Goal: Complete application form

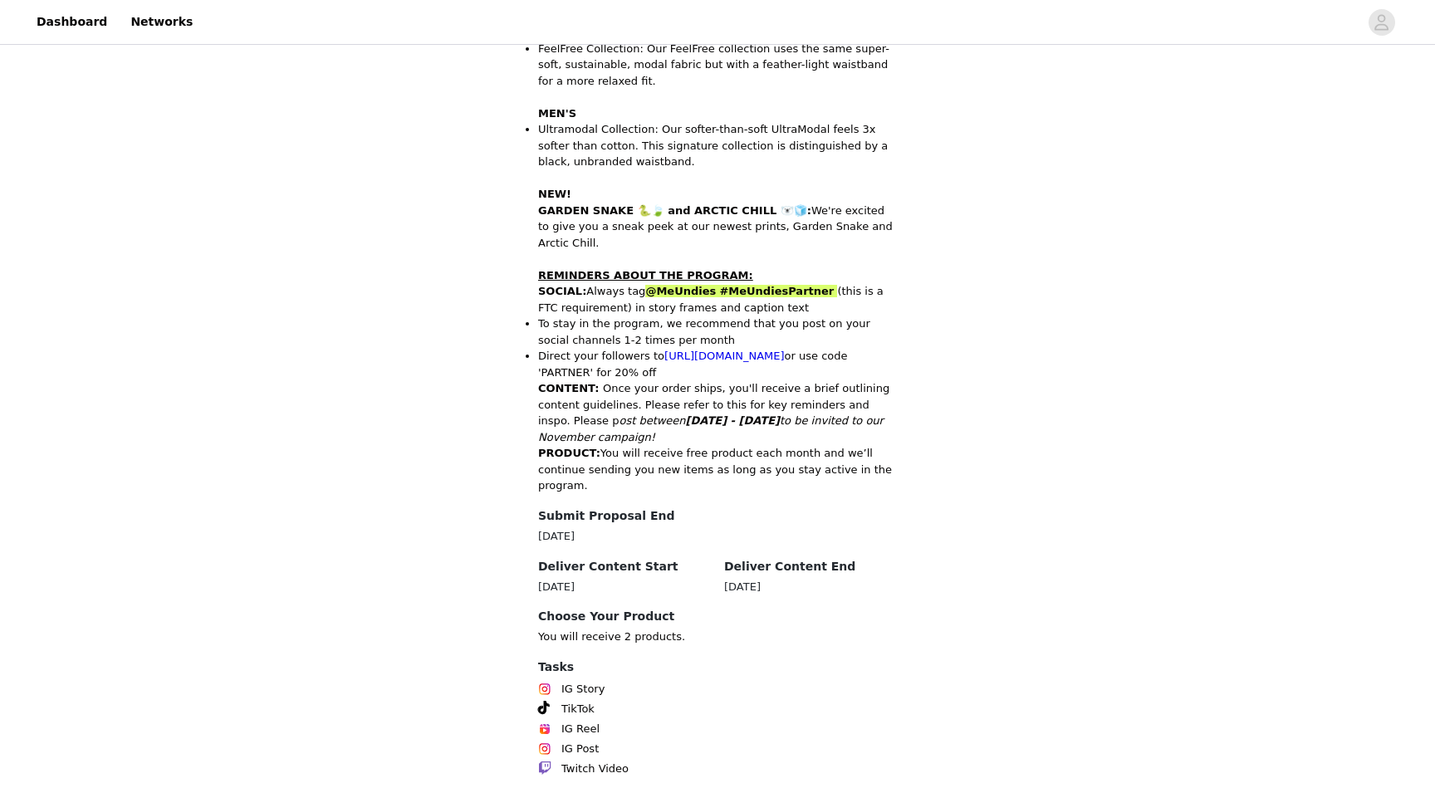
scroll to position [670, 0]
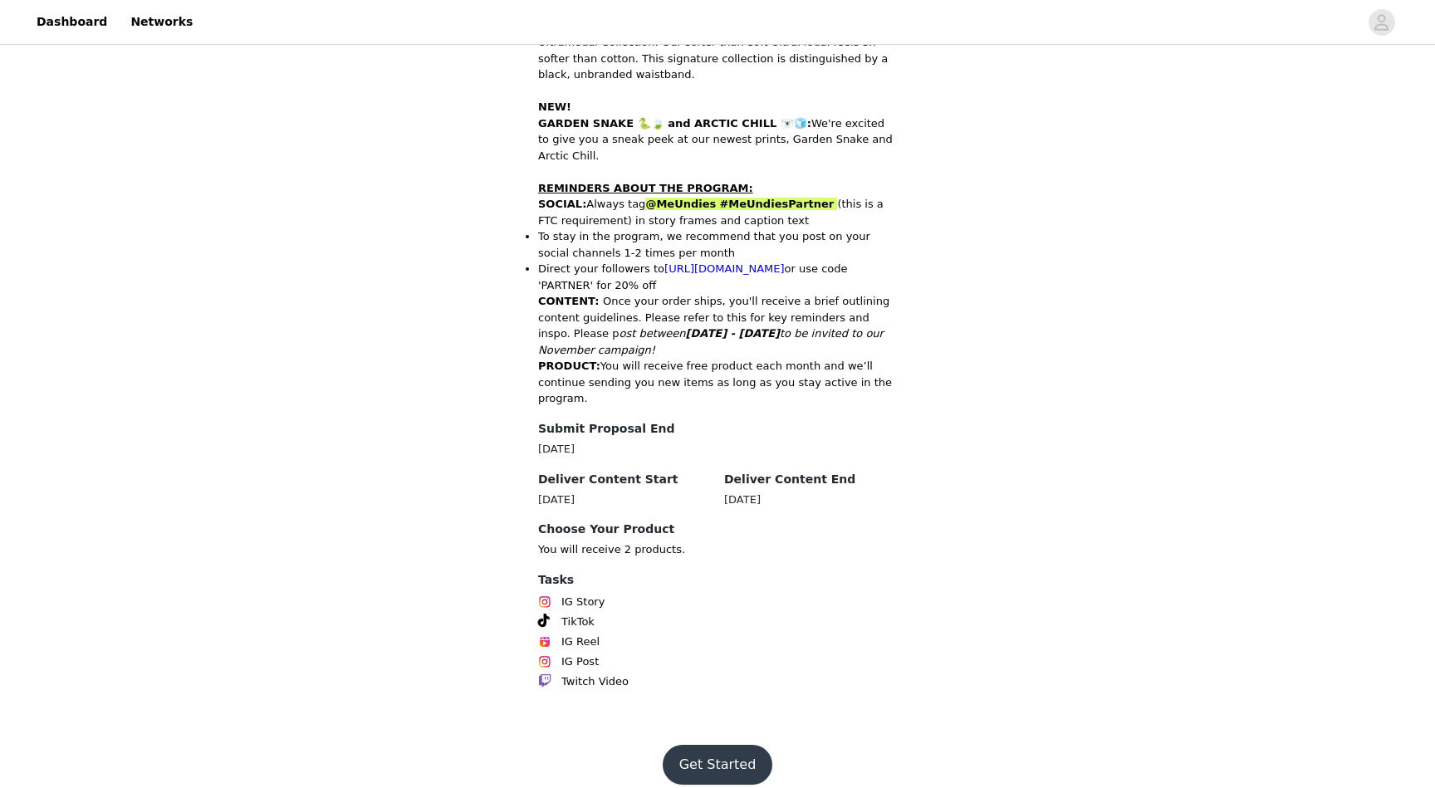
click at [718, 754] on button "Get Started" at bounding box center [718, 765] width 110 height 40
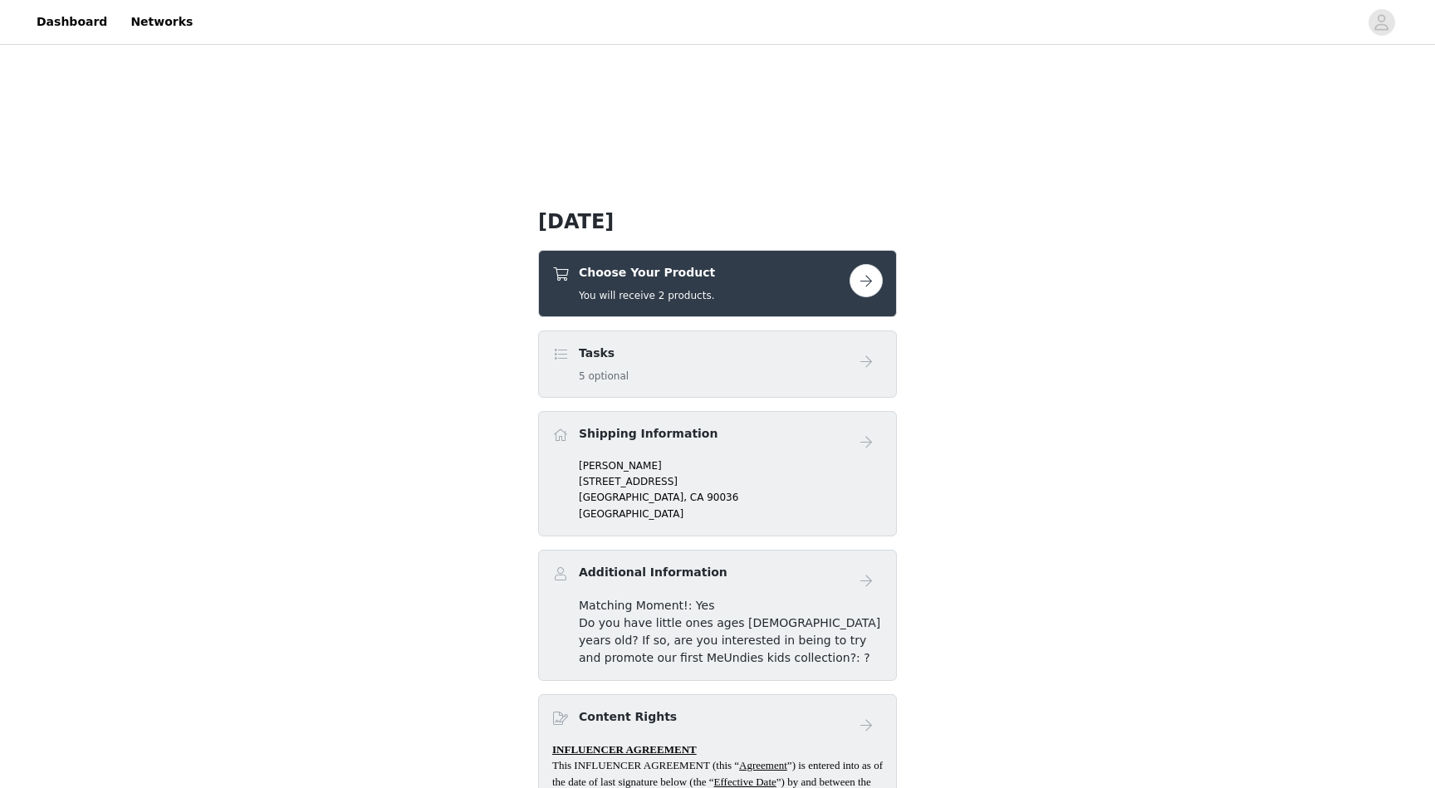
scroll to position [324, 0]
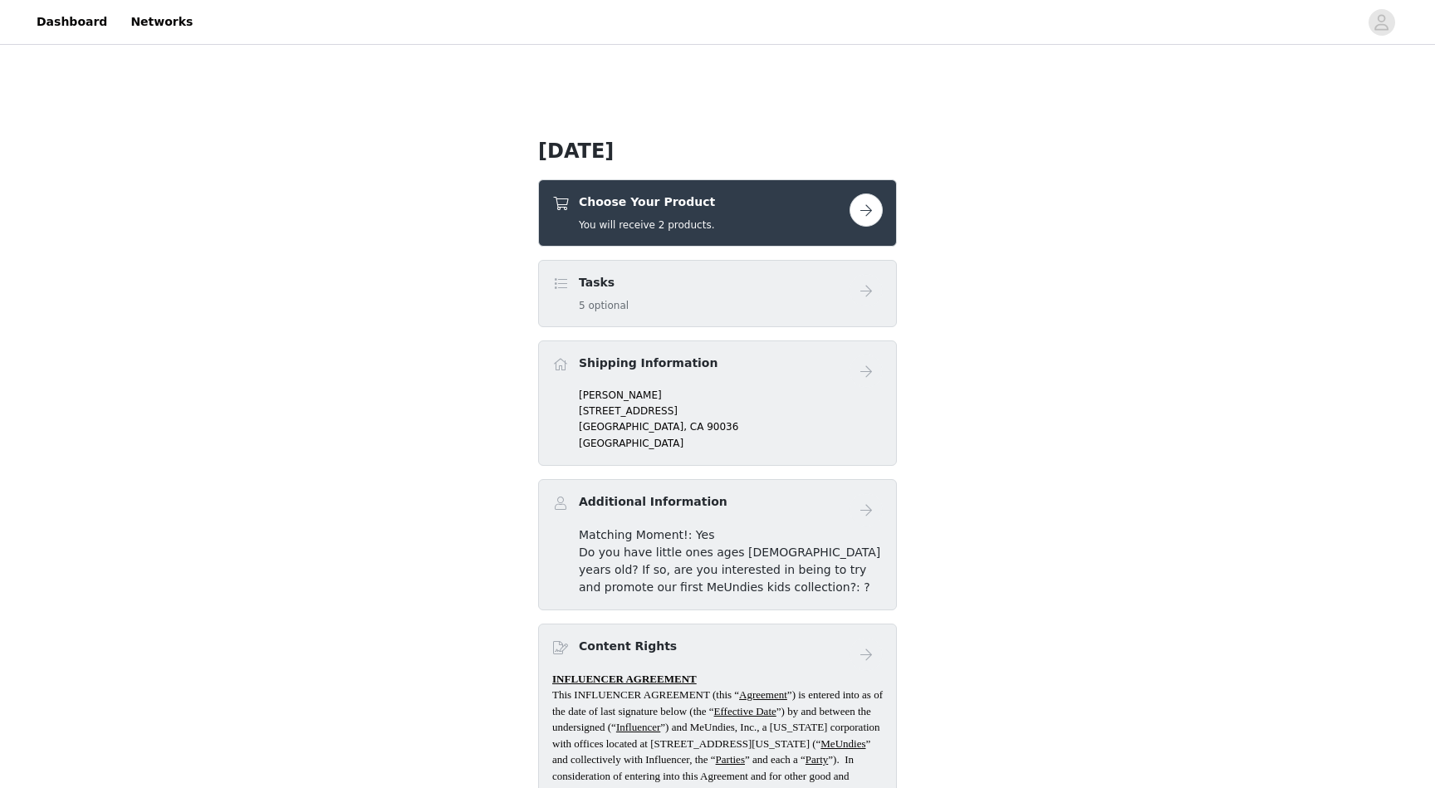
click at [865, 199] on button "button" at bounding box center [866, 210] width 33 height 33
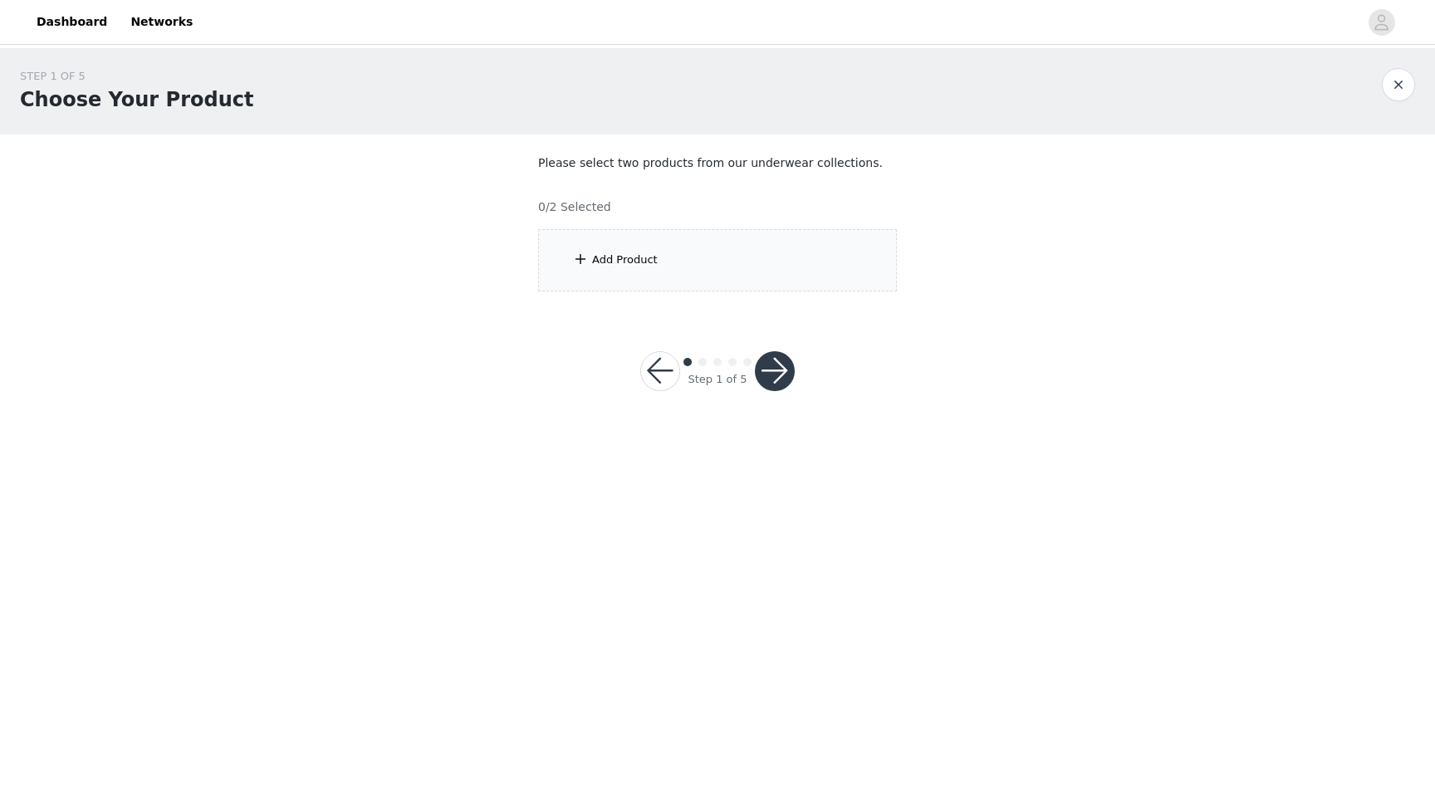
click at [738, 272] on div "Add Product" at bounding box center [717, 260] width 359 height 62
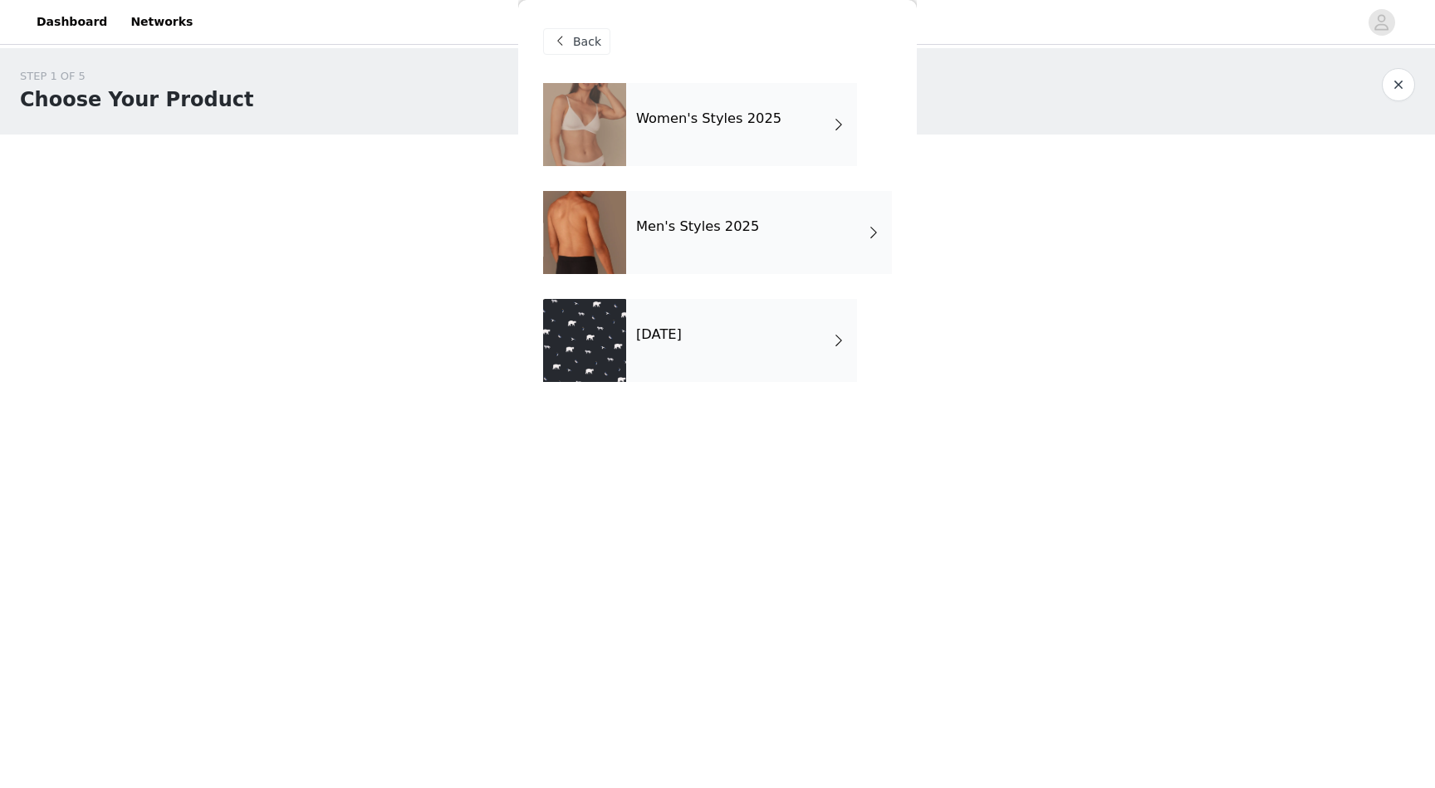
click at [841, 142] on div "Women's Styles 2025" at bounding box center [741, 124] width 231 height 83
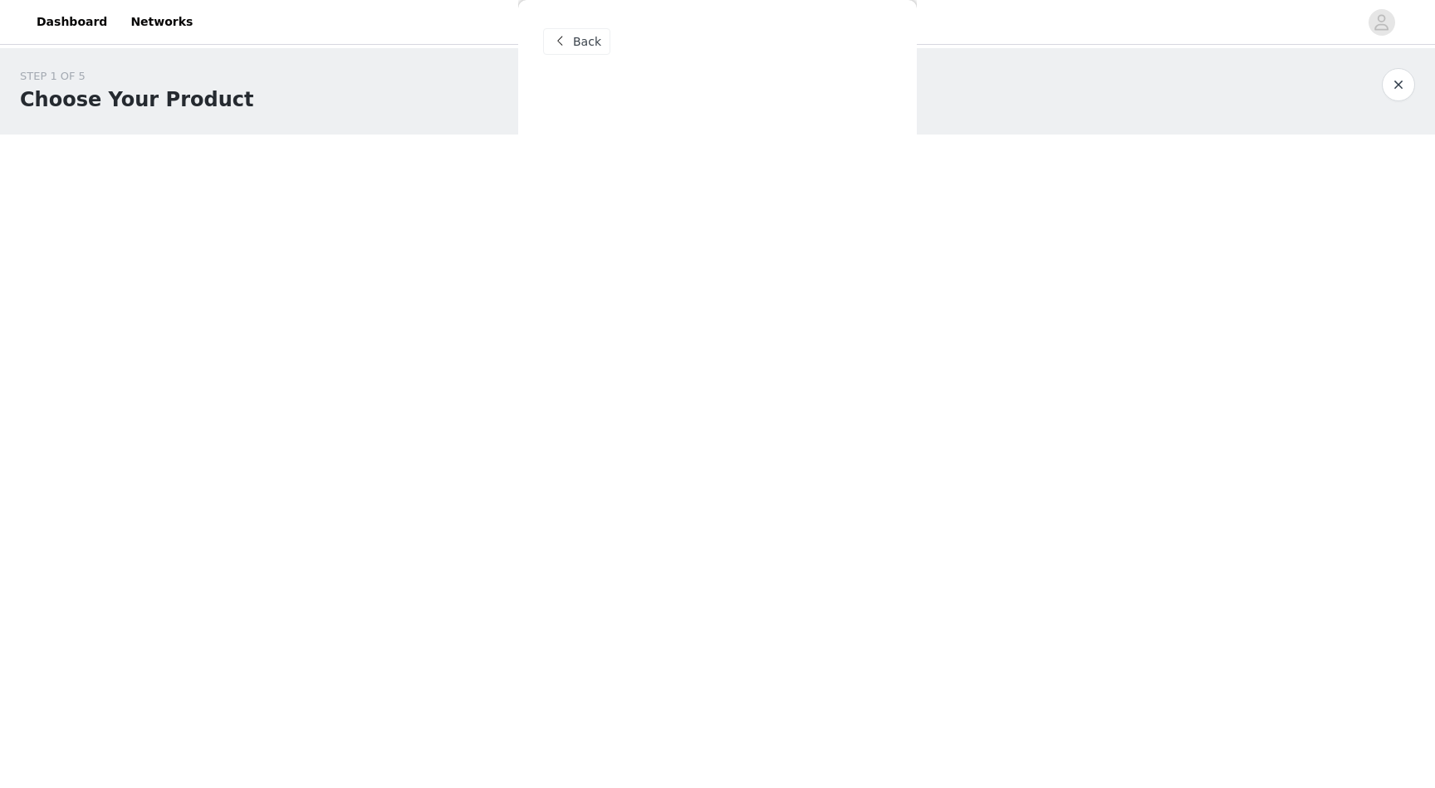
click at [841, 142] on div "Back Women's Styles 2025 Men's Styles 2025 [DATE]" at bounding box center [717, 394] width 399 height 788
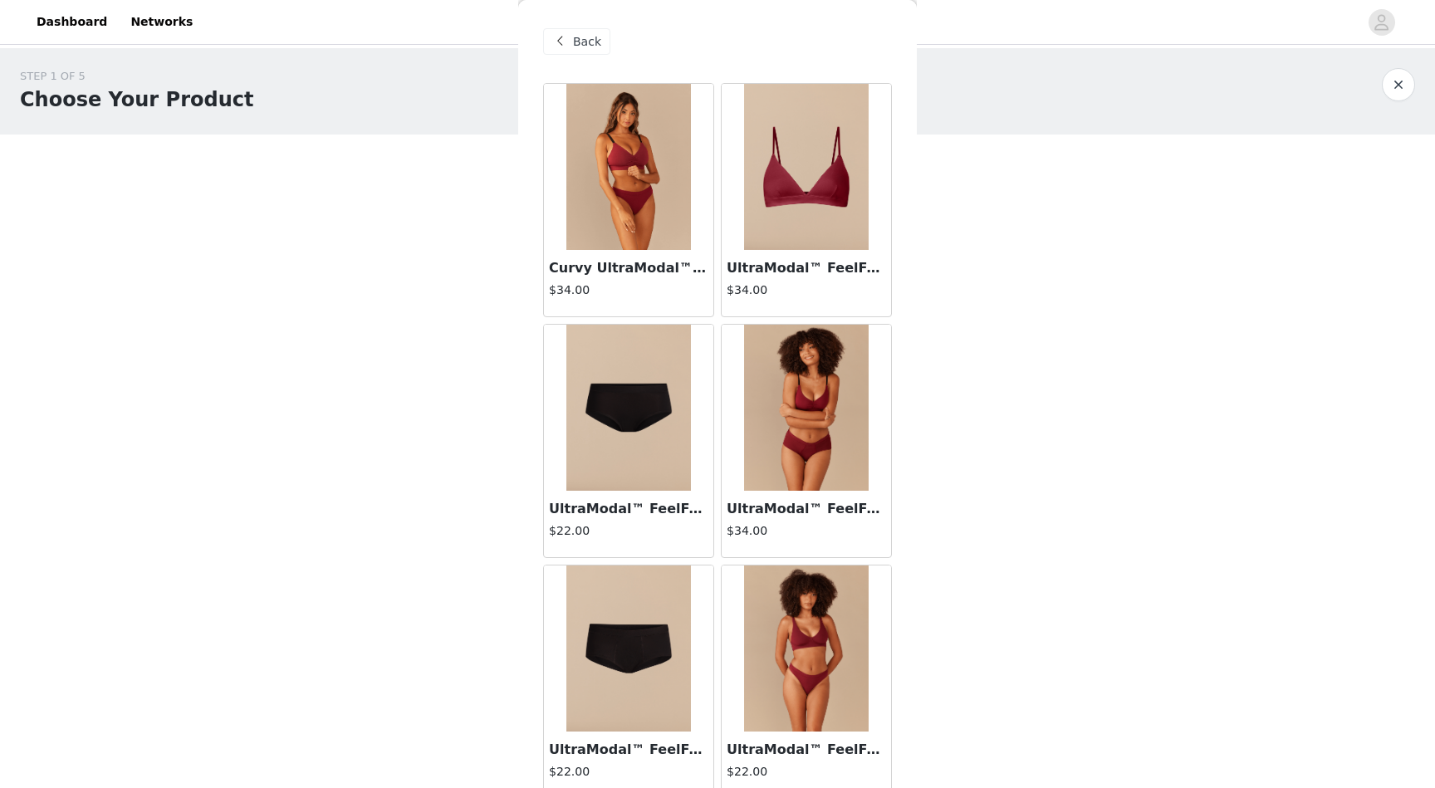
click at [591, 43] on span "Back" at bounding box center [587, 41] width 28 height 17
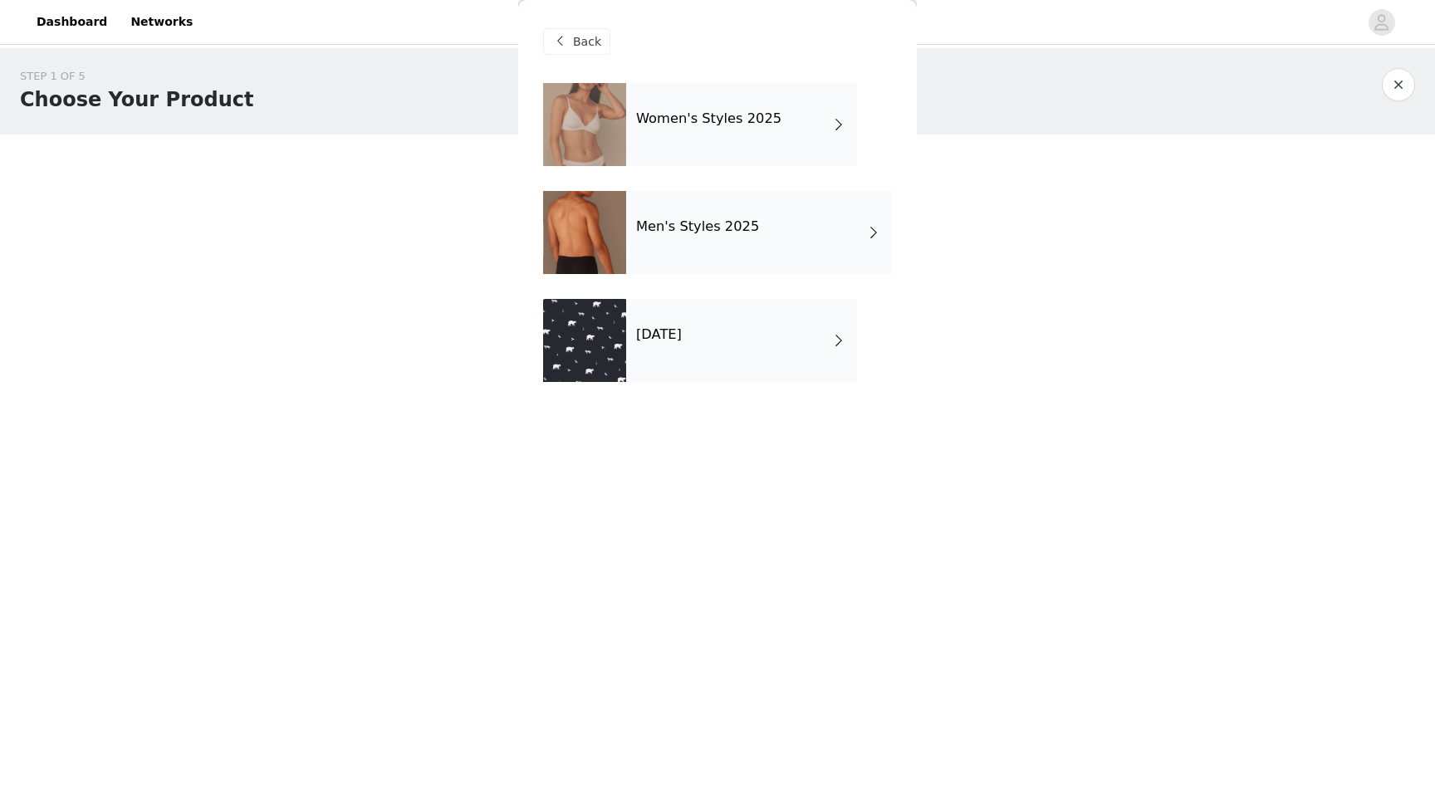
click at [760, 343] on div "[DATE]" at bounding box center [741, 340] width 231 height 83
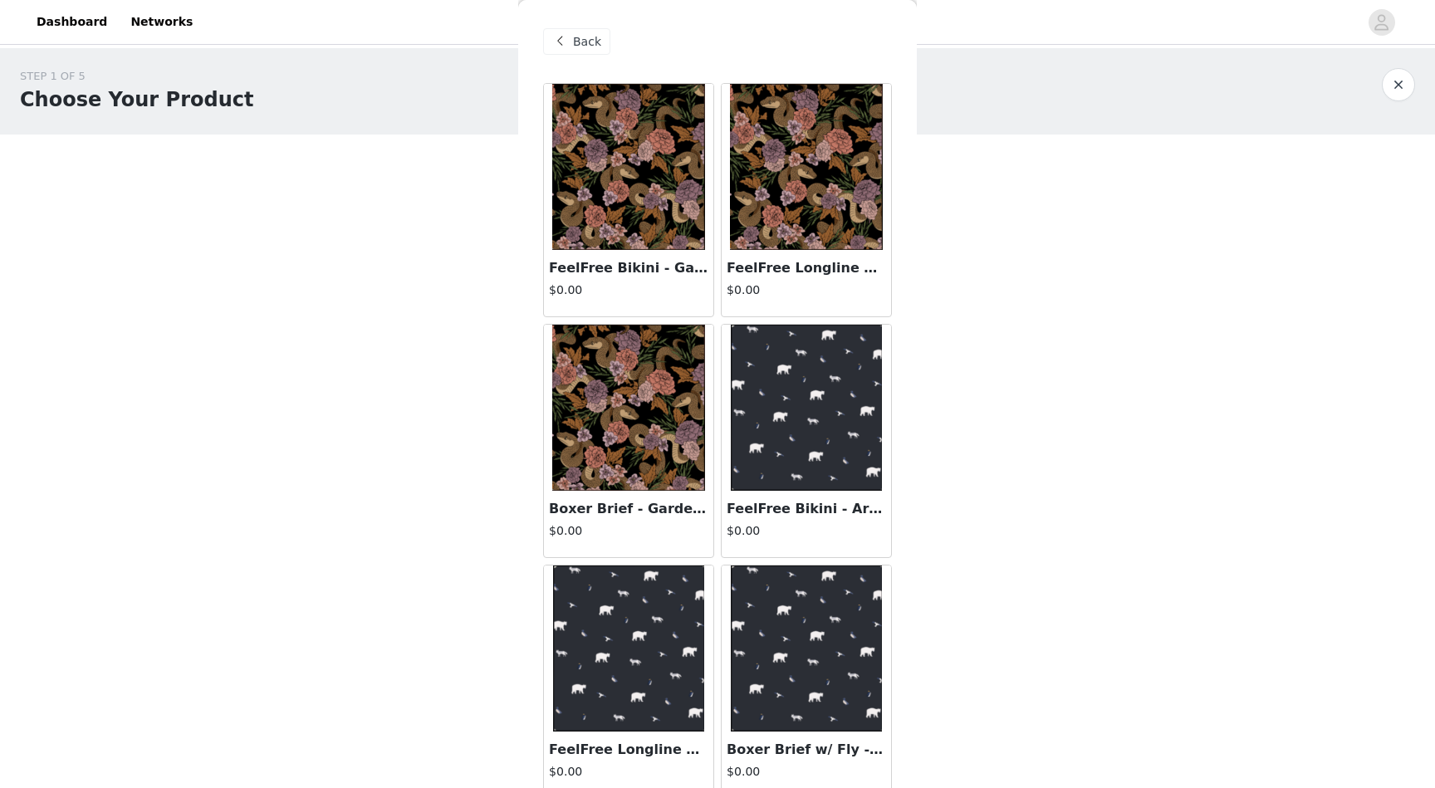
click at [570, 34] on div "Back" at bounding box center [576, 41] width 67 height 27
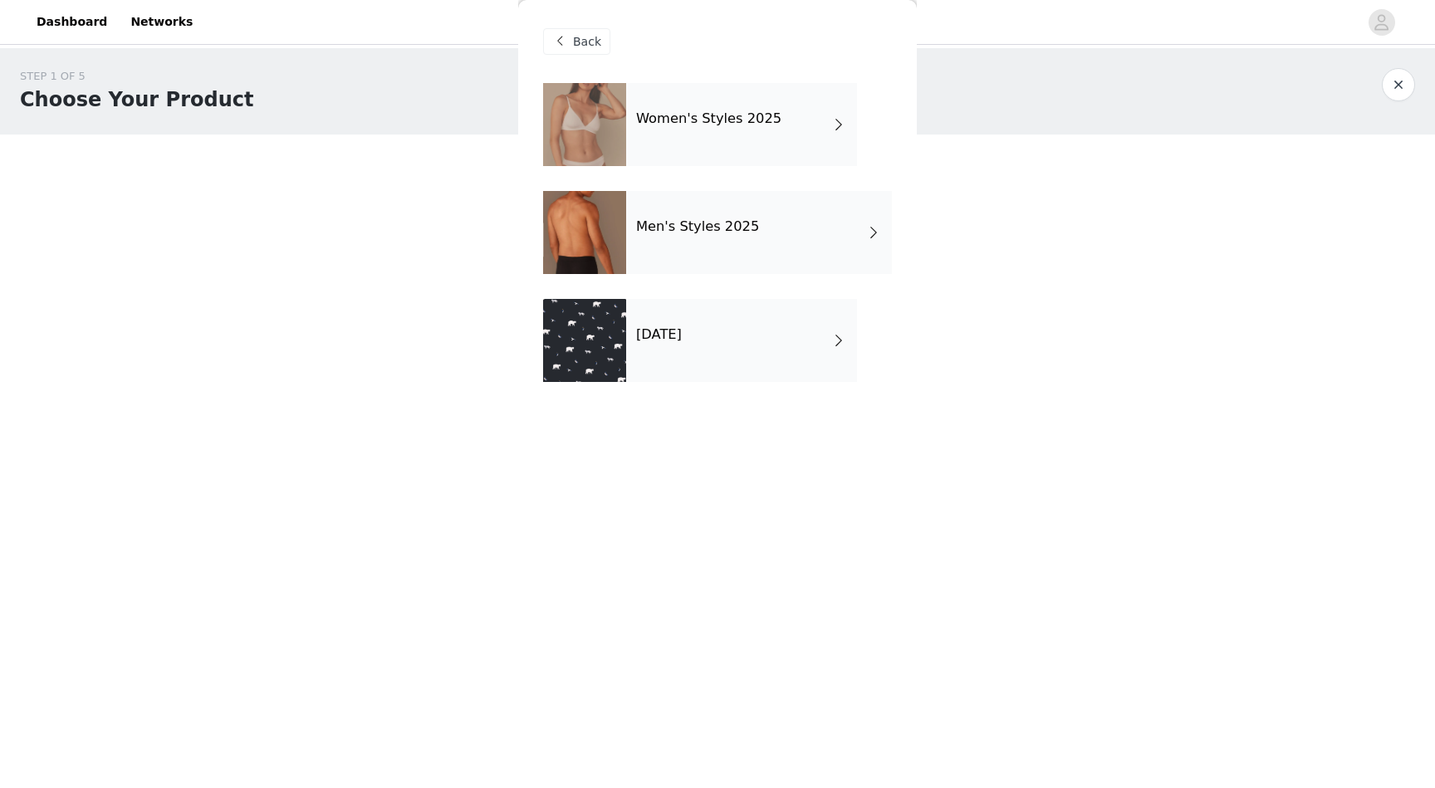
click at [737, 129] on div "Women's Styles 2025" at bounding box center [741, 124] width 231 height 83
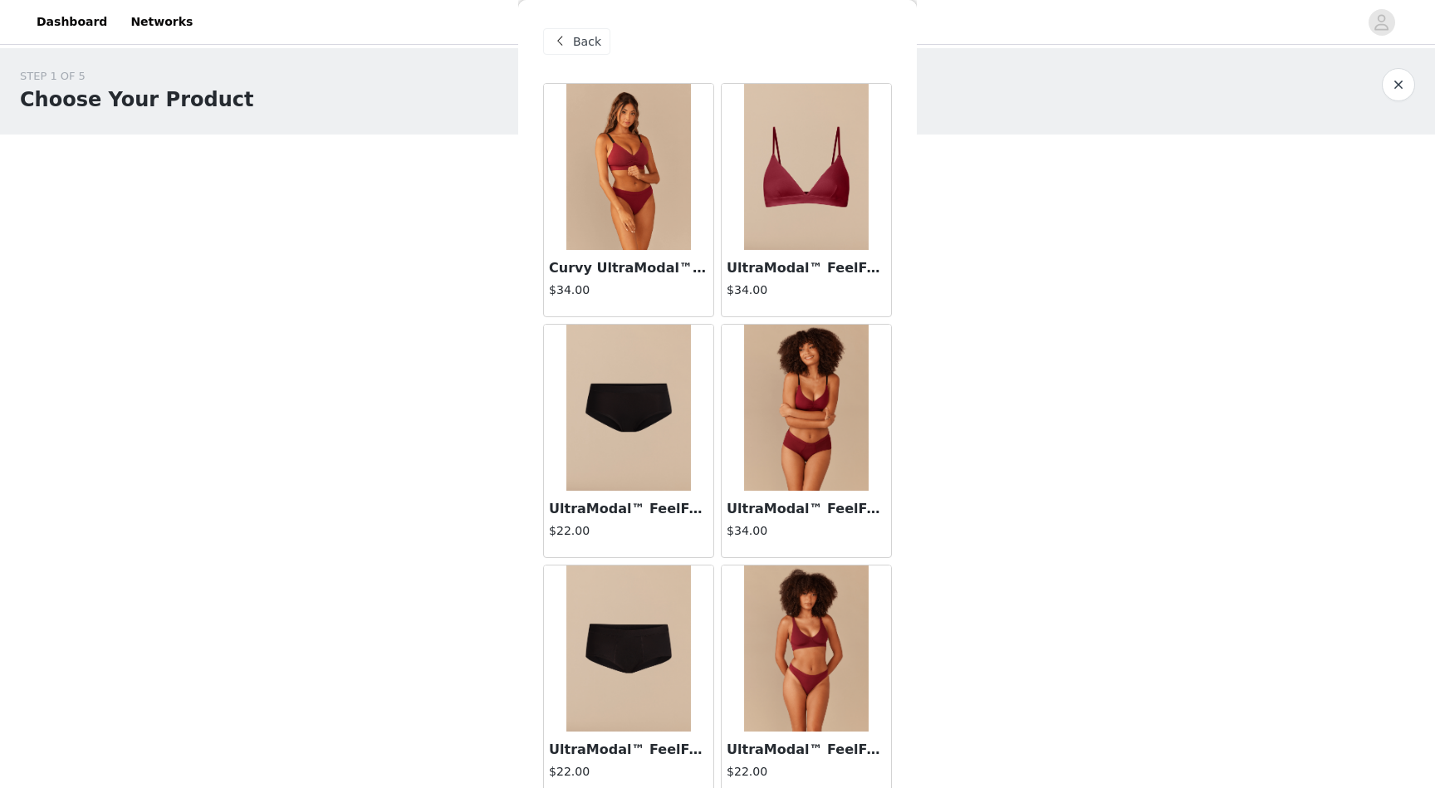
click at [822, 275] on h3 "UltraModal™ FeelFree Triangle Bralette | Cabernet/Cabernet" at bounding box center [806, 268] width 159 height 20
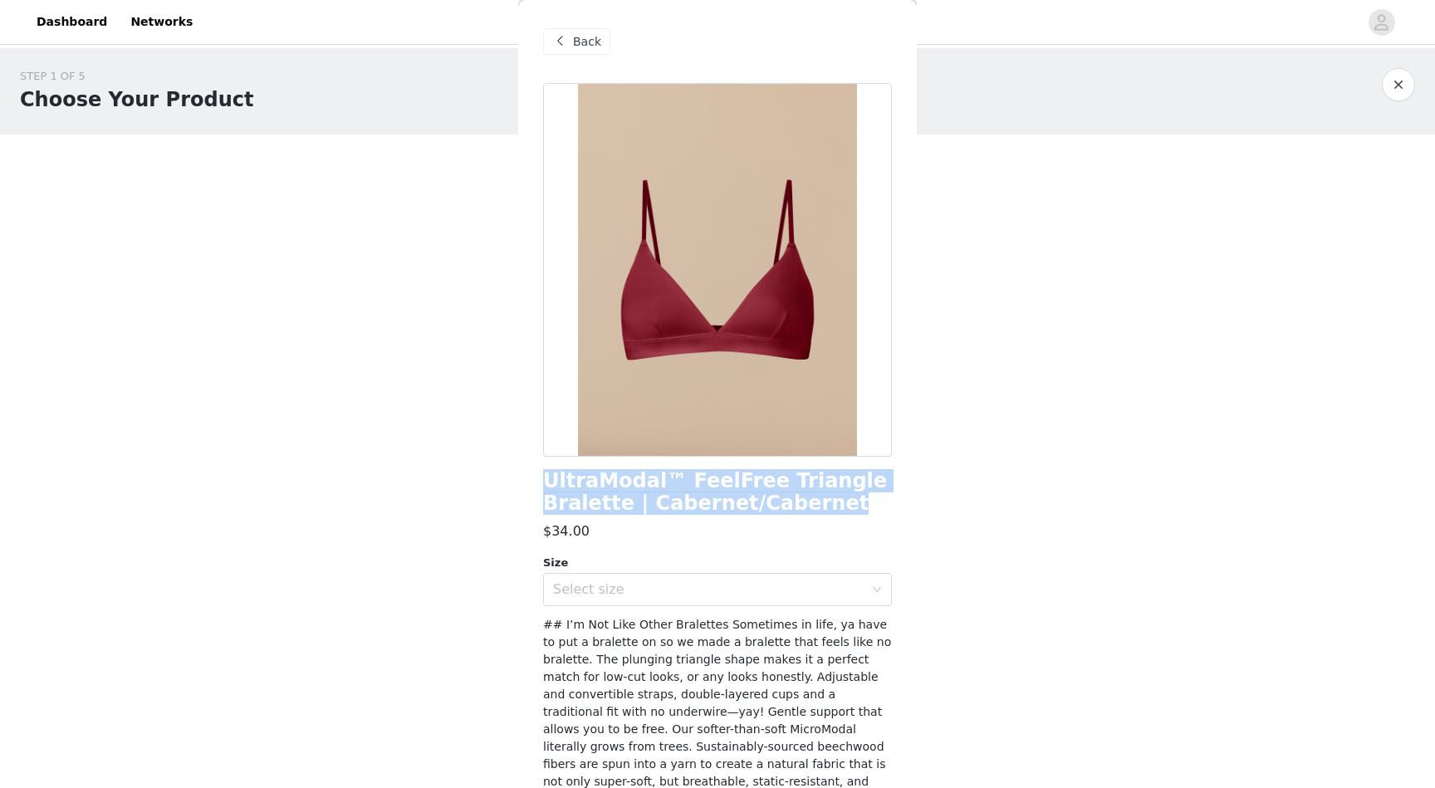
drag, startPoint x: 806, startPoint y: 511, endPoint x: 538, endPoint y: 485, distance: 269.5
click at [538, 485] on div "Back UltraModal™ FeelFree Triangle Bralette | Cabernet/Cabernet $34.00 Size Sel…" at bounding box center [717, 394] width 399 height 788
copy h1 "UltraModal™ FeelFree Triangle Bralette | Cabernet/Cabernet"
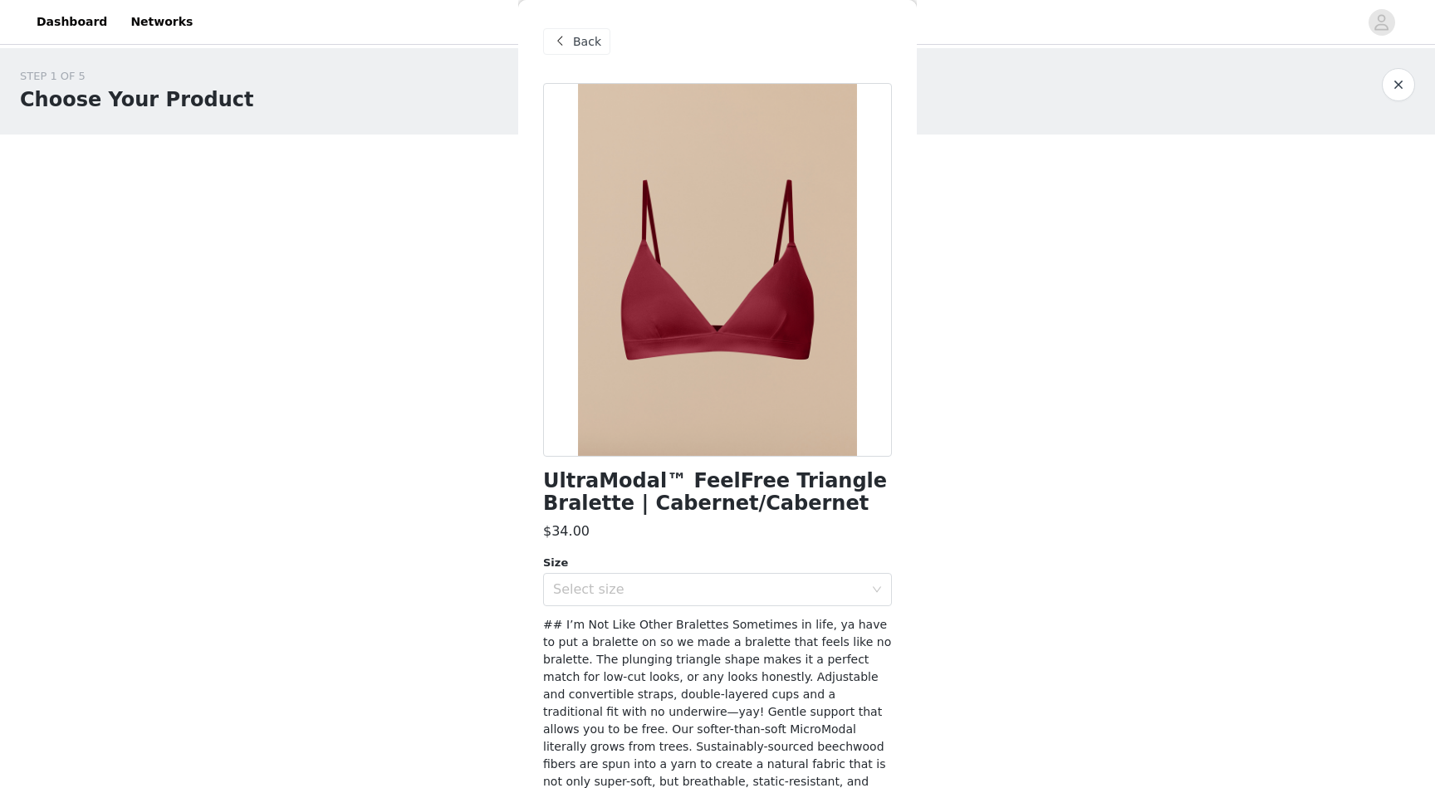
click at [984, 396] on div "STEP 1 OF 5 Choose Your Product Please select two products from our underwear c…" at bounding box center [717, 239] width 1435 height 383
click at [630, 586] on div "Select size" at bounding box center [708, 589] width 311 height 17
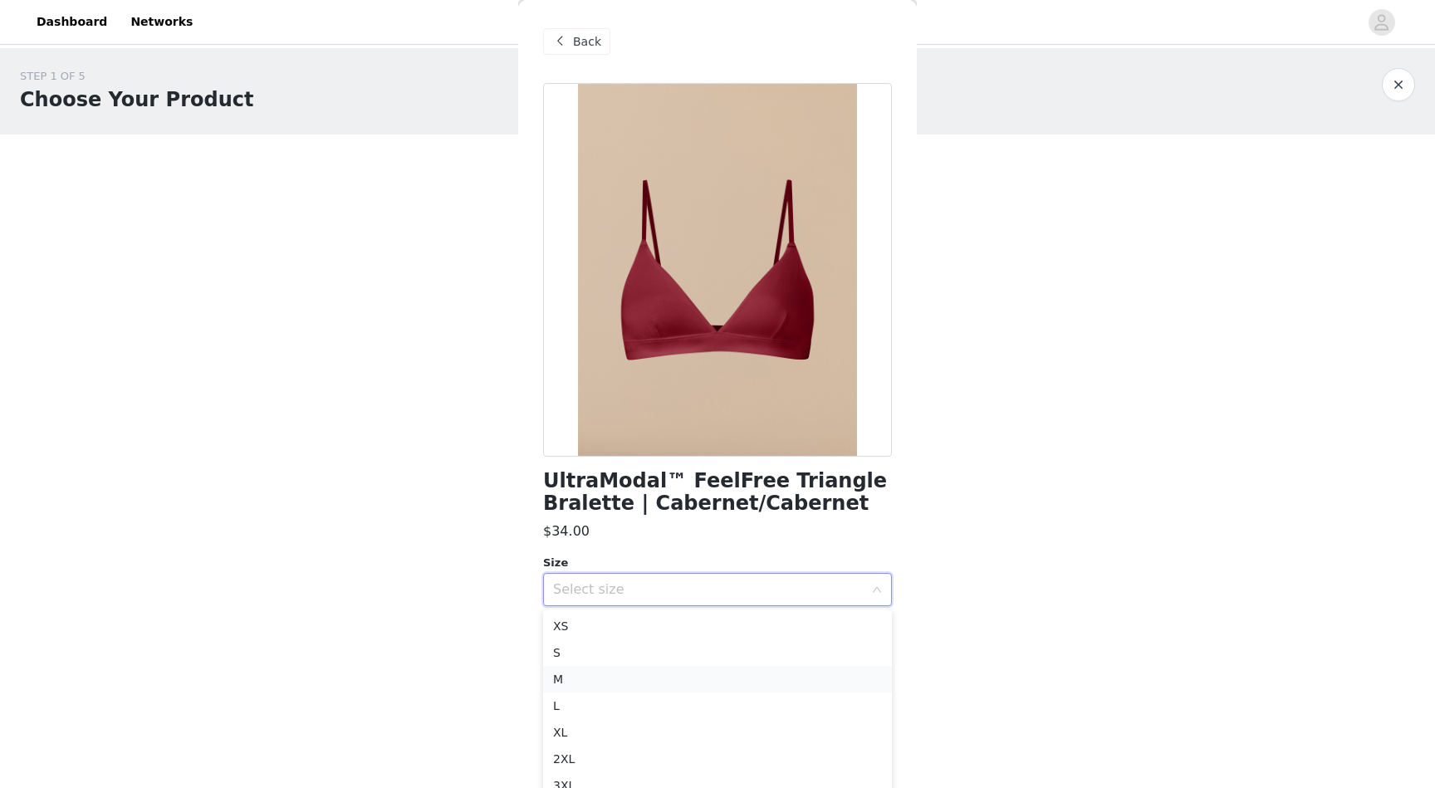
click at [611, 674] on li "M" at bounding box center [717, 679] width 349 height 27
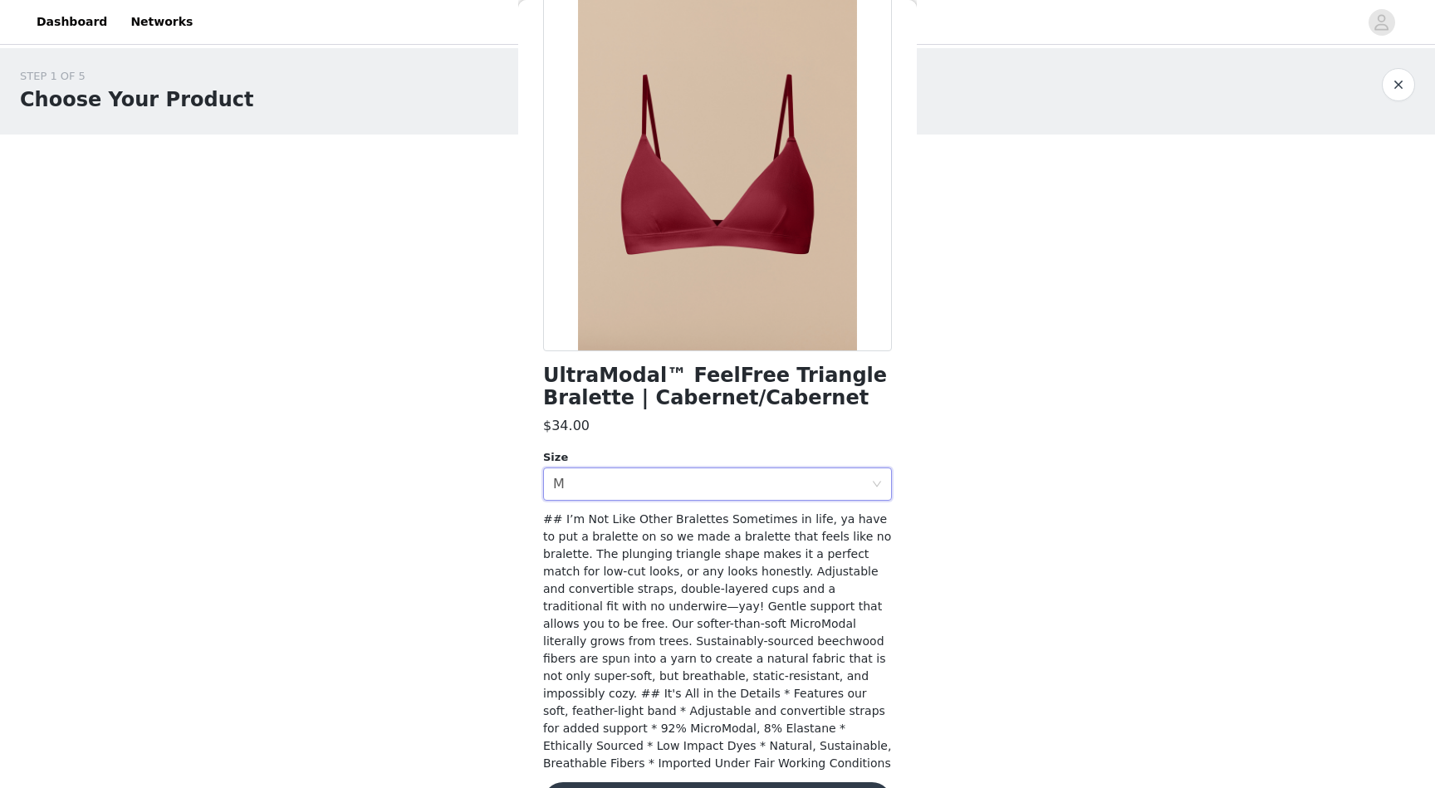
scroll to position [141, 0]
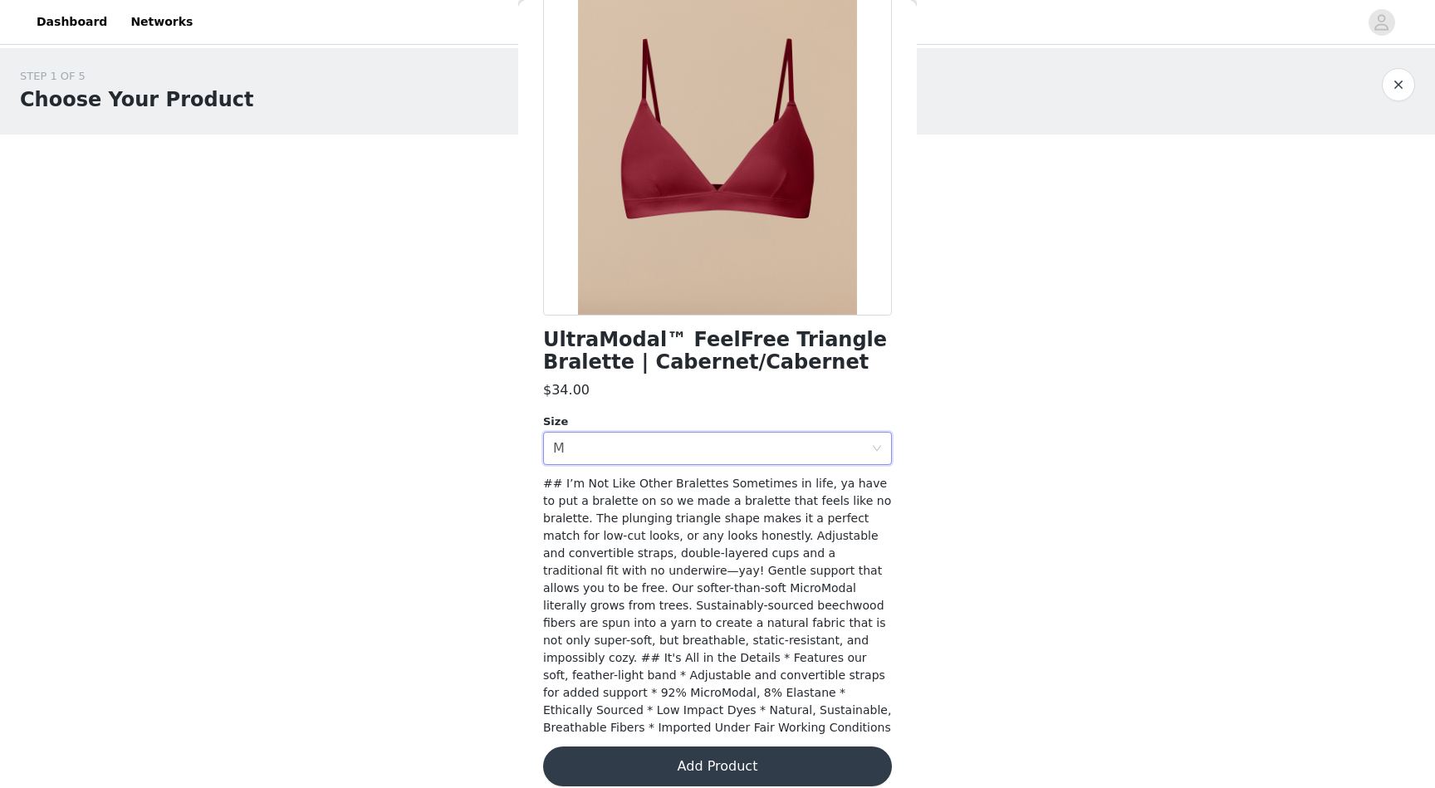
click at [737, 755] on button "Add Product" at bounding box center [717, 767] width 349 height 40
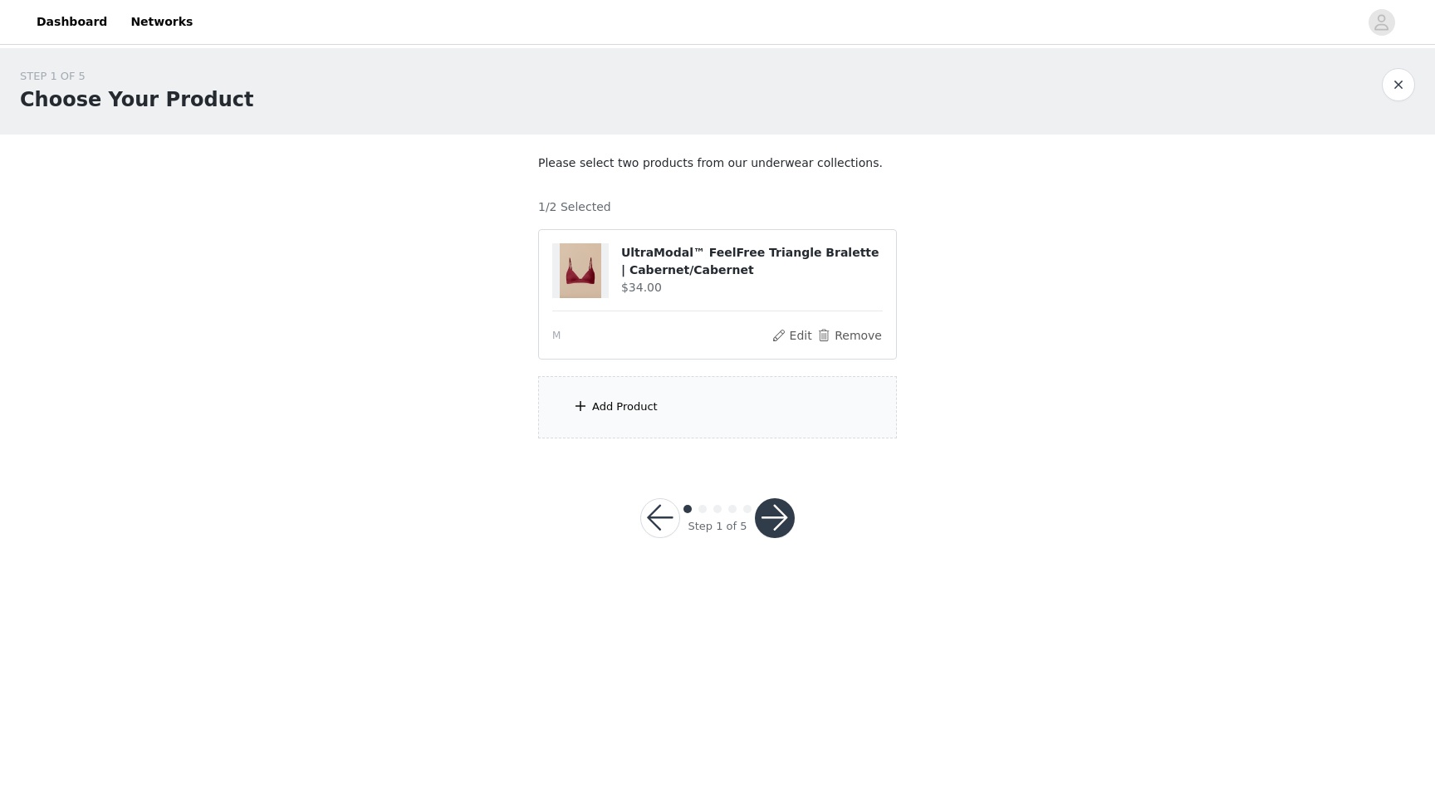
click at [641, 401] on div "Add Product" at bounding box center [625, 407] width 66 height 17
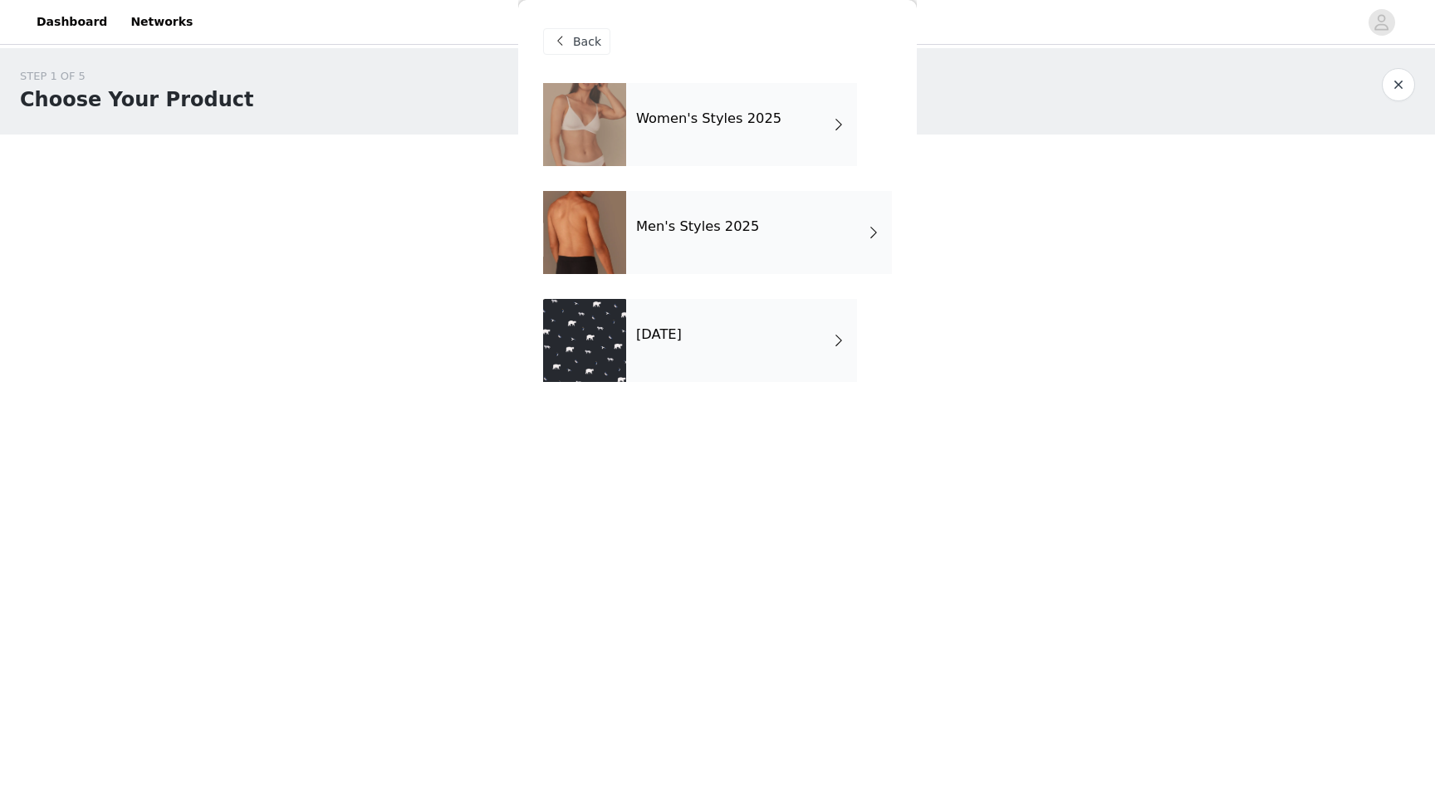
click at [766, 132] on div "Women's Styles 2025" at bounding box center [741, 124] width 231 height 83
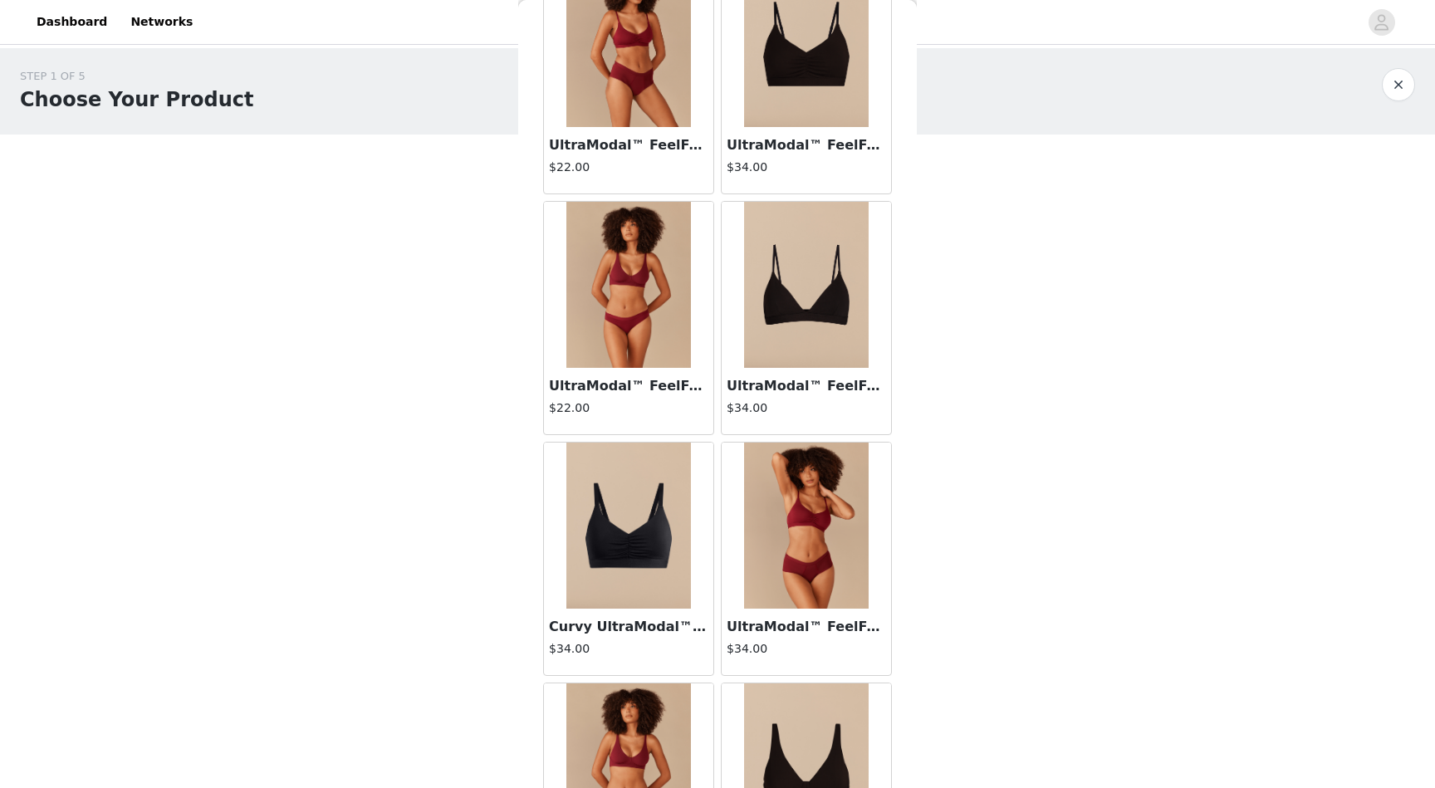
scroll to position [1322, 0]
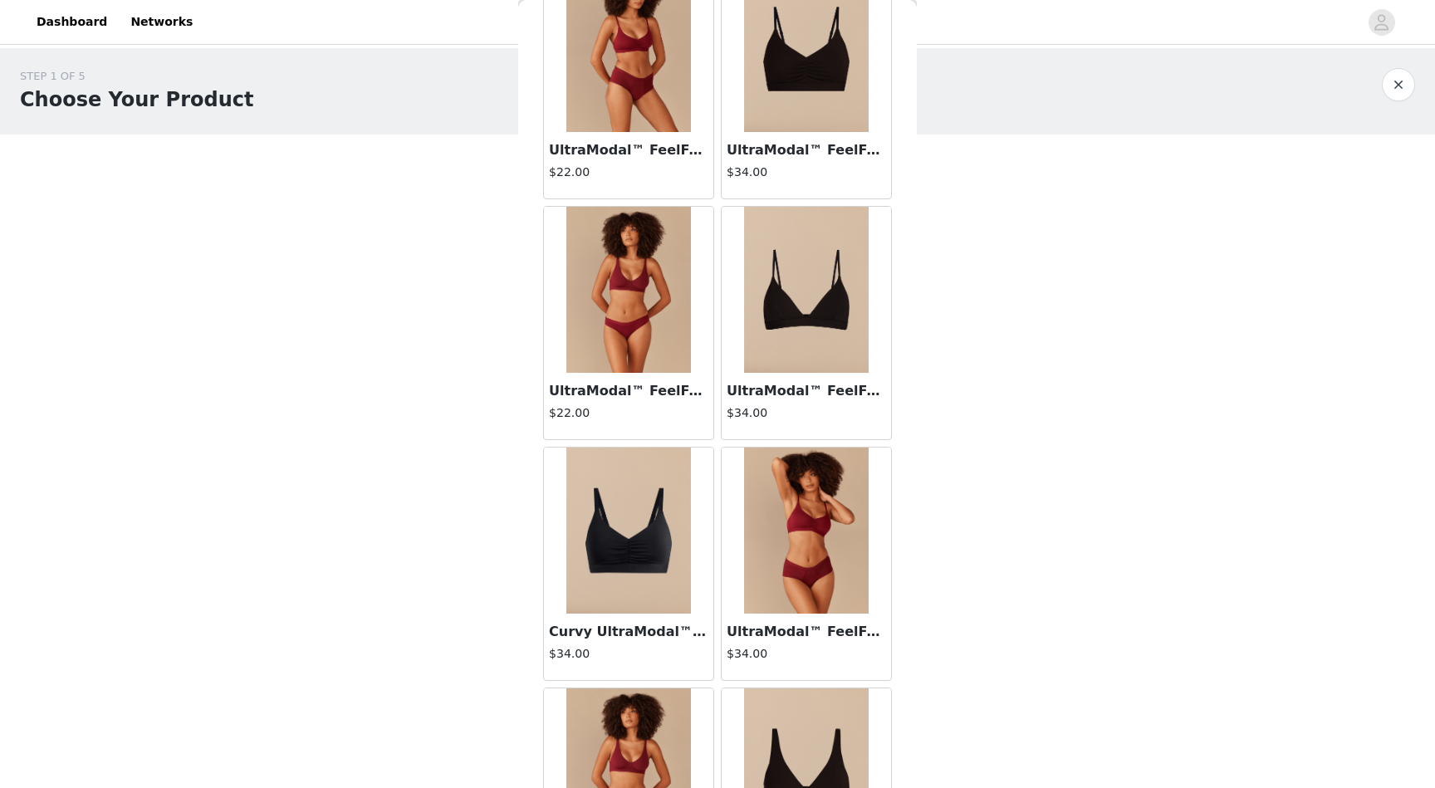
click at [821, 91] on img at bounding box center [806, 49] width 125 height 166
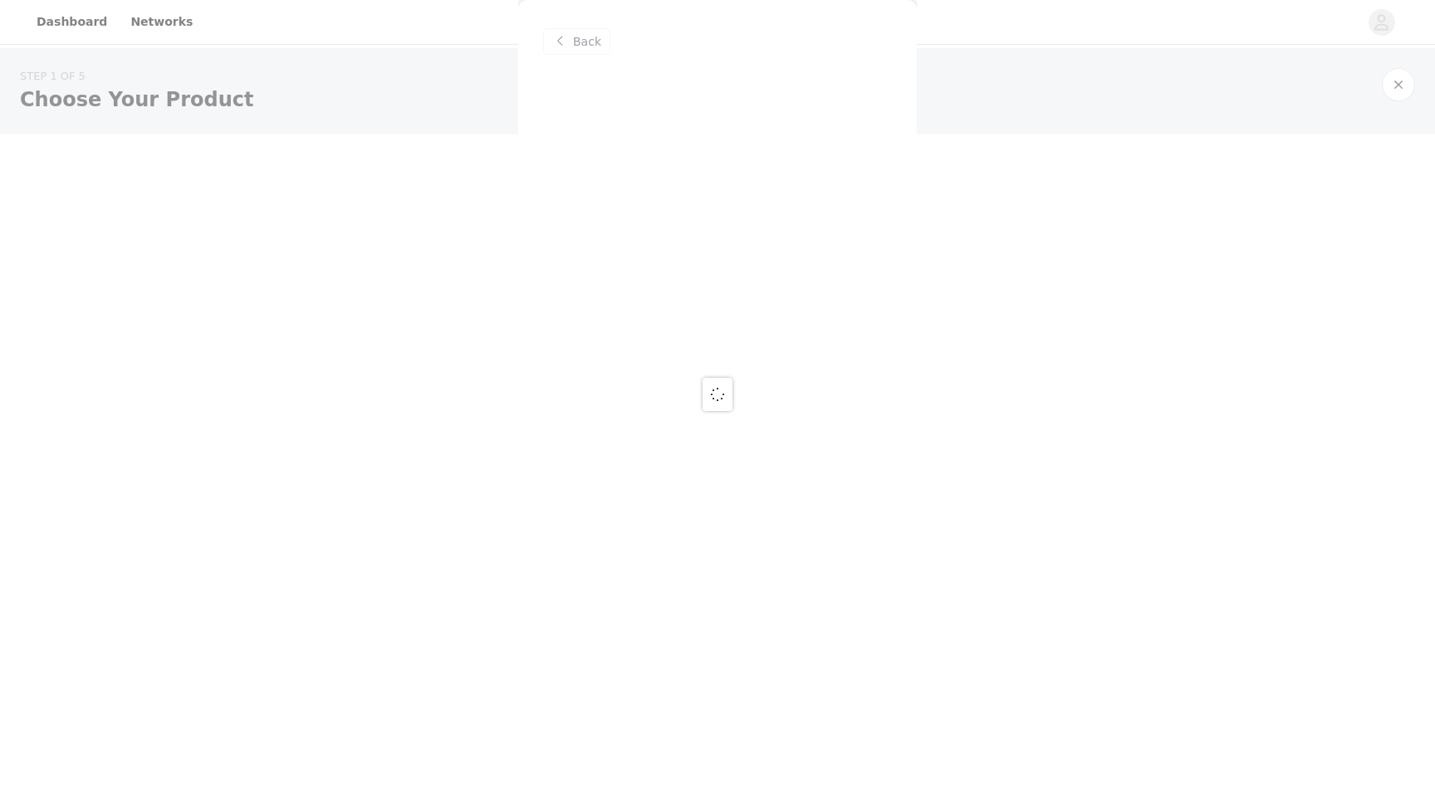
scroll to position [0, 0]
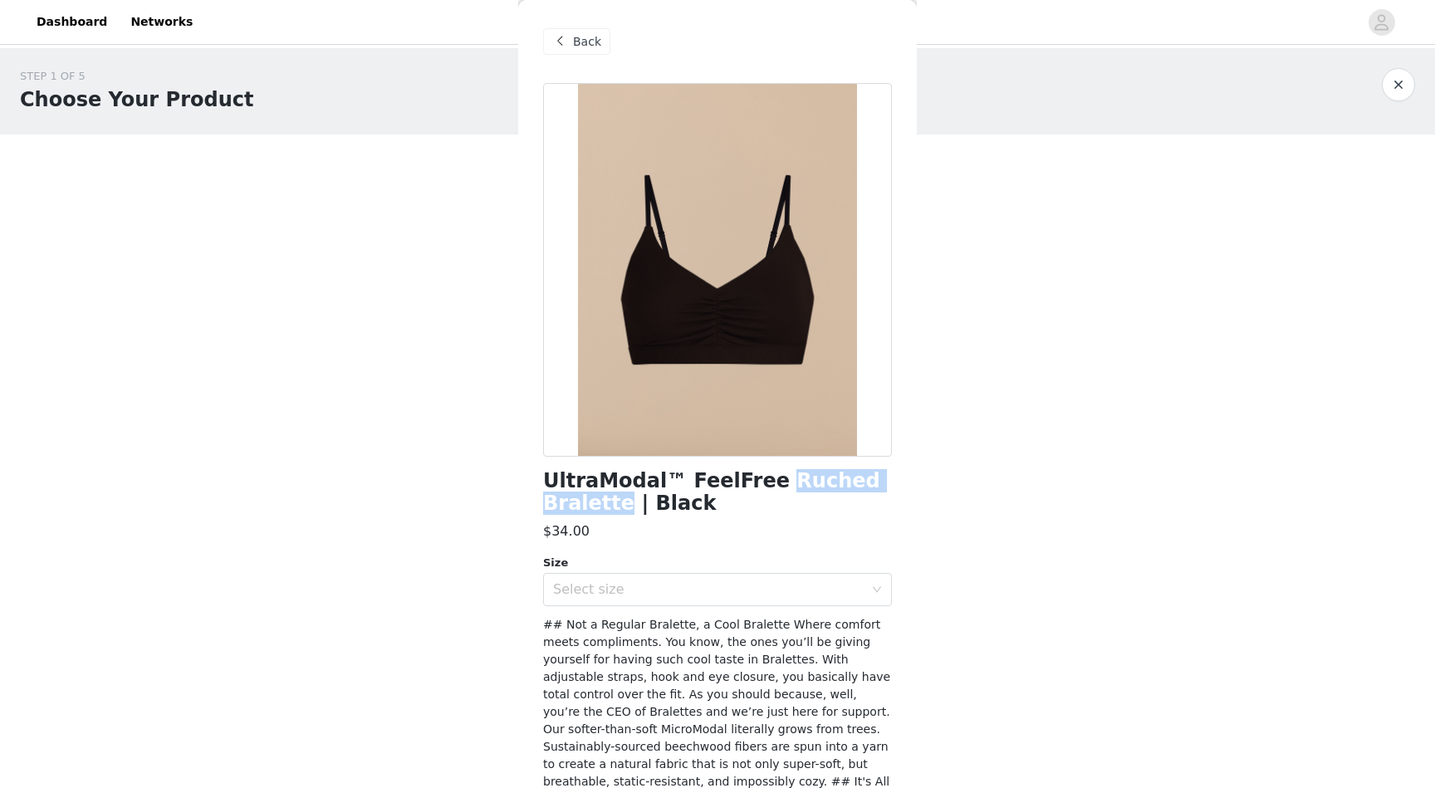
drag, startPoint x: 746, startPoint y: 481, endPoint x: 891, endPoint y: 489, distance: 145.6
click at [891, 489] on h1 "UltraModal™ FeelFree Ruched Bralette | Black" at bounding box center [717, 492] width 349 height 45
copy h1 "Ruched Bralette"
click at [992, 456] on div "STEP 1 OF 5 Choose Your Product Please select two products from our underwear c…" at bounding box center [717, 253] width 1435 height 410
click at [575, 37] on span "Back" at bounding box center [587, 41] width 28 height 17
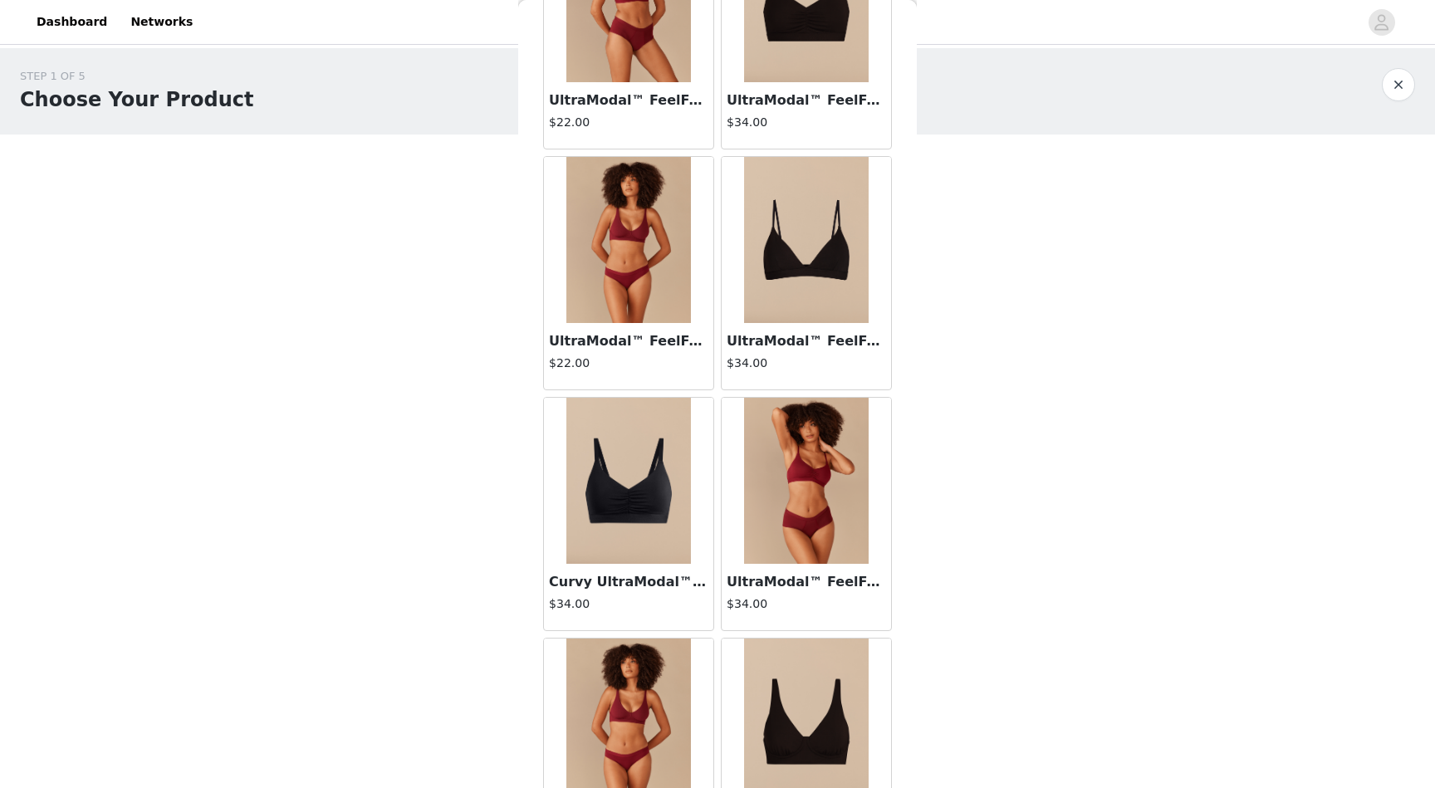
scroll to position [1753, 0]
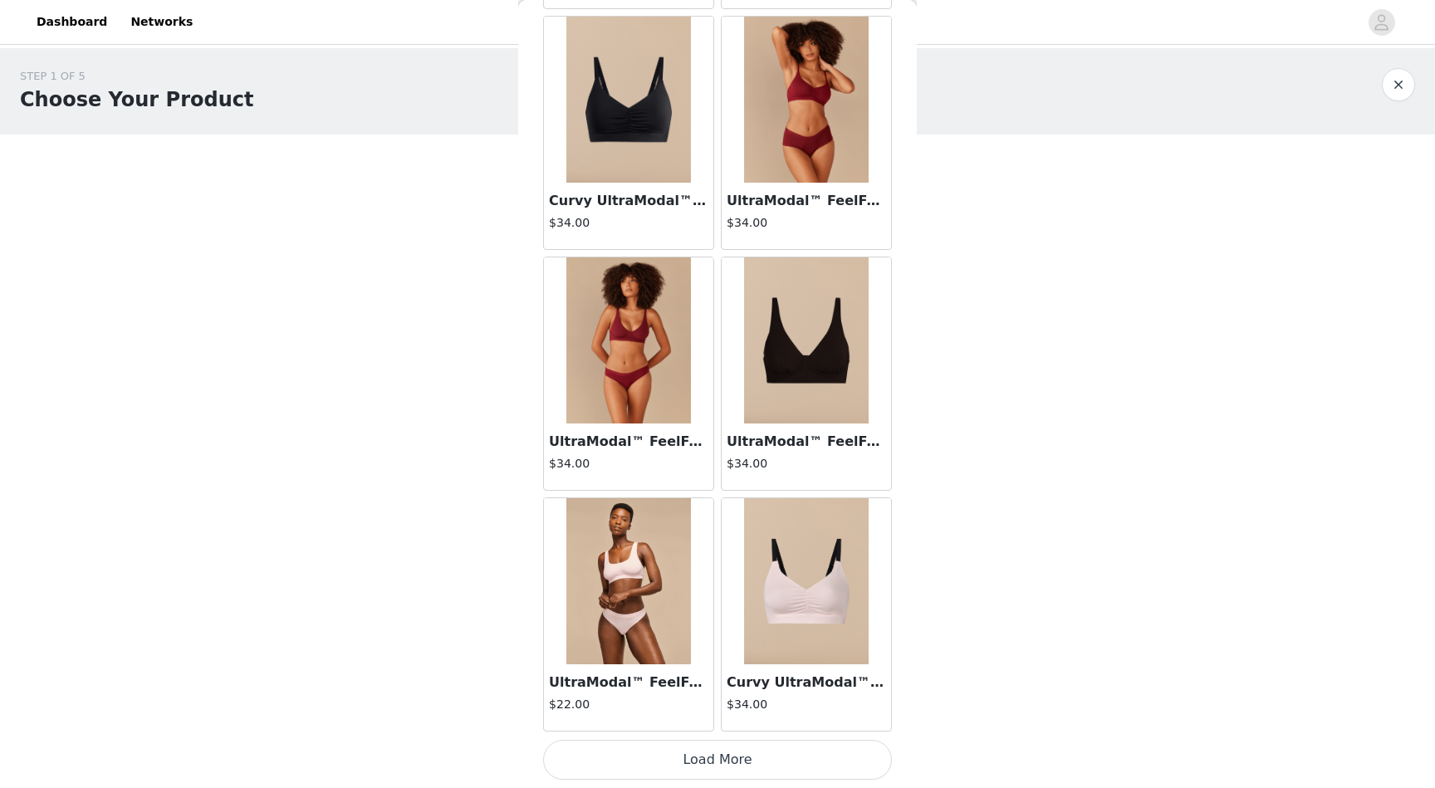
click at [713, 762] on button "Load More" at bounding box center [717, 760] width 349 height 40
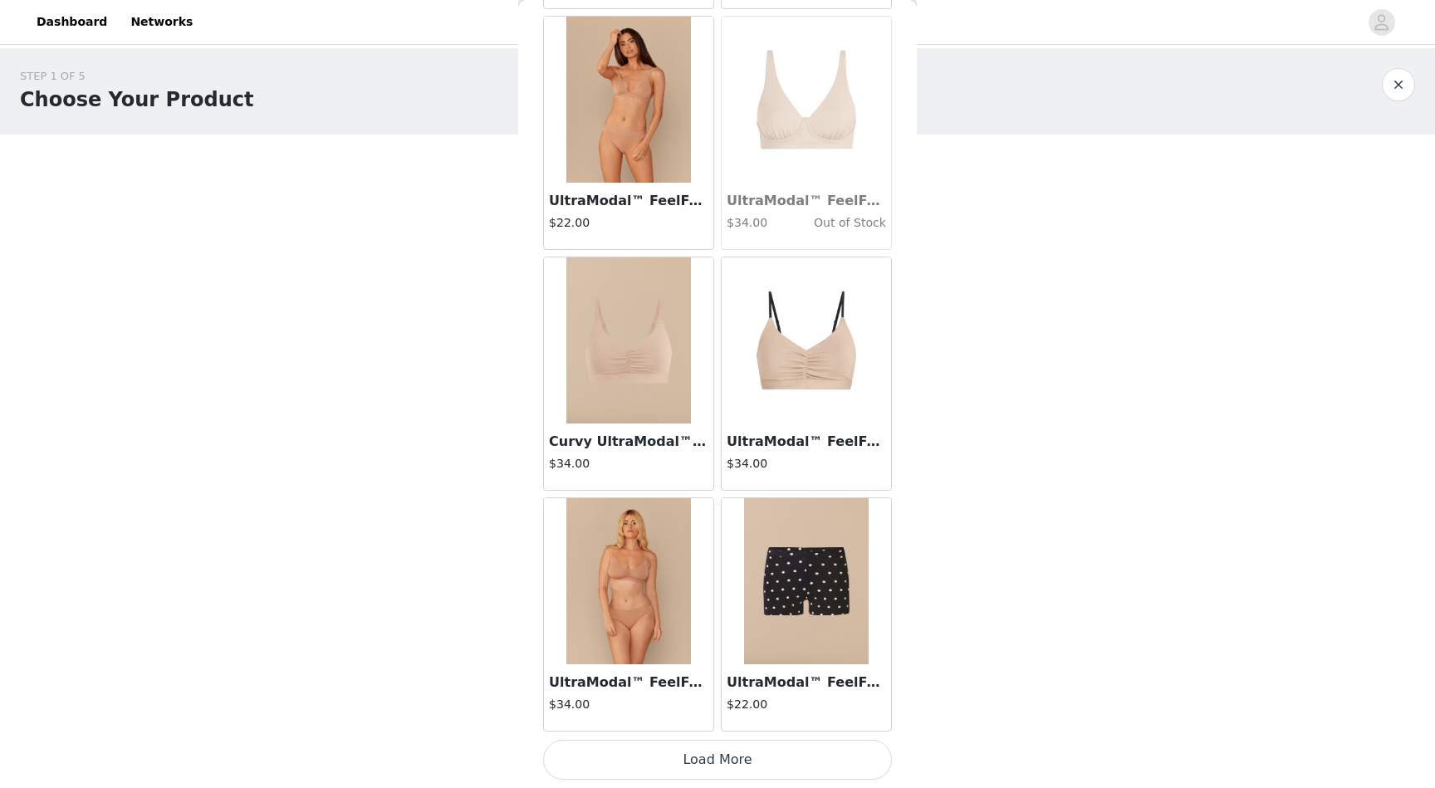
scroll to position [4161, 0]
click at [705, 767] on button "Load More" at bounding box center [717, 761] width 349 height 40
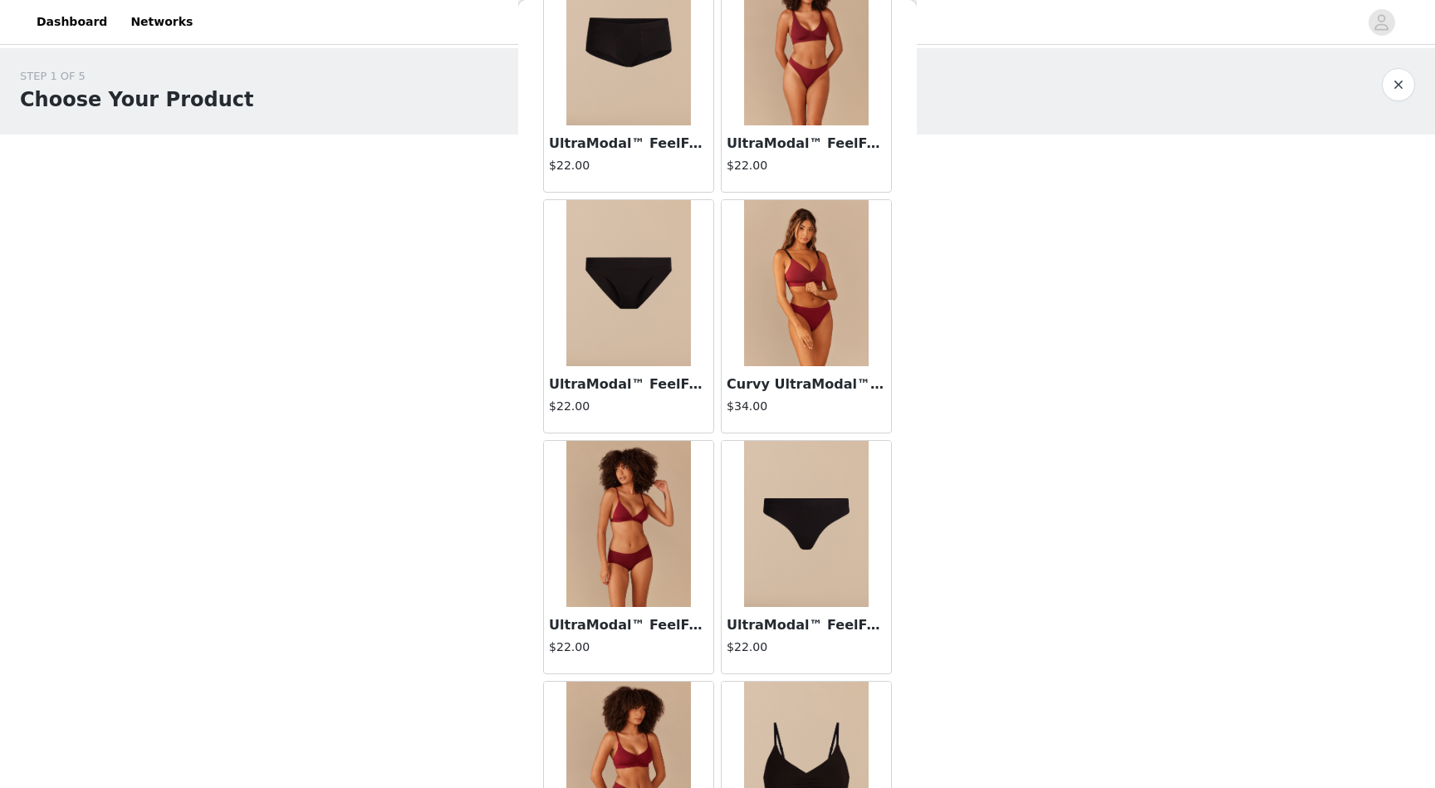
scroll to position [633, 0]
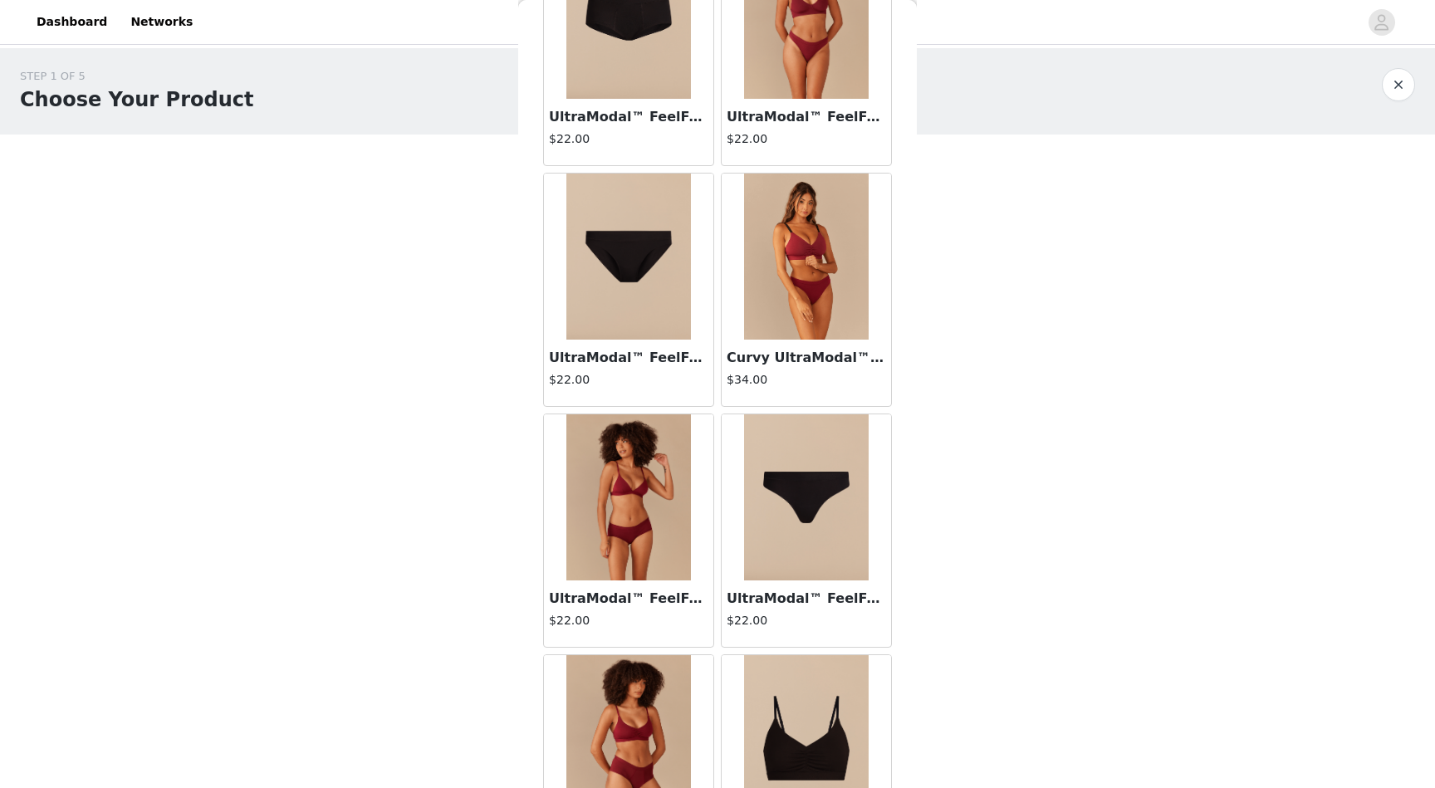
click at [782, 551] on img at bounding box center [806, 497] width 125 height 166
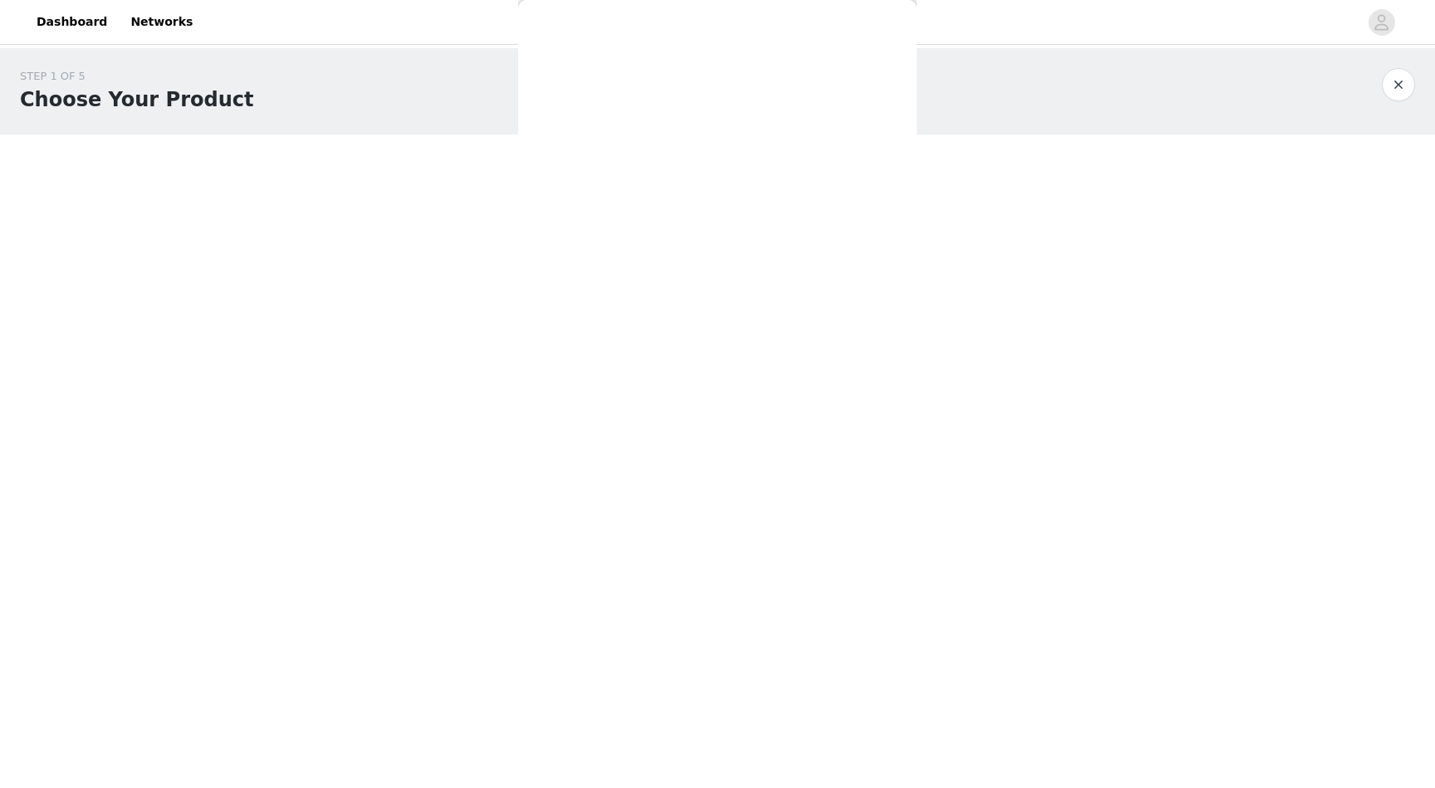
scroll to position [0, 0]
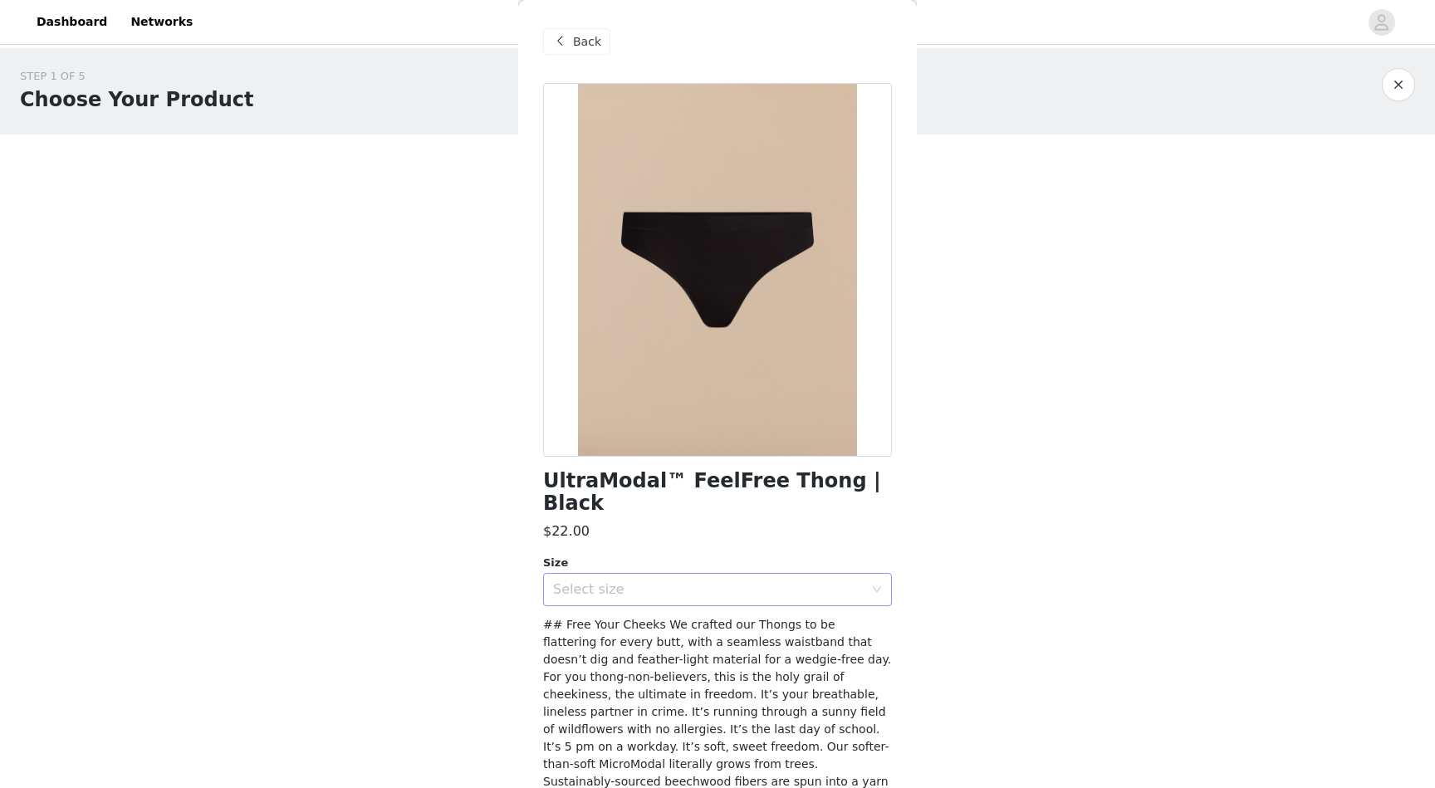
click at [706, 581] on div "Select size" at bounding box center [708, 589] width 311 height 17
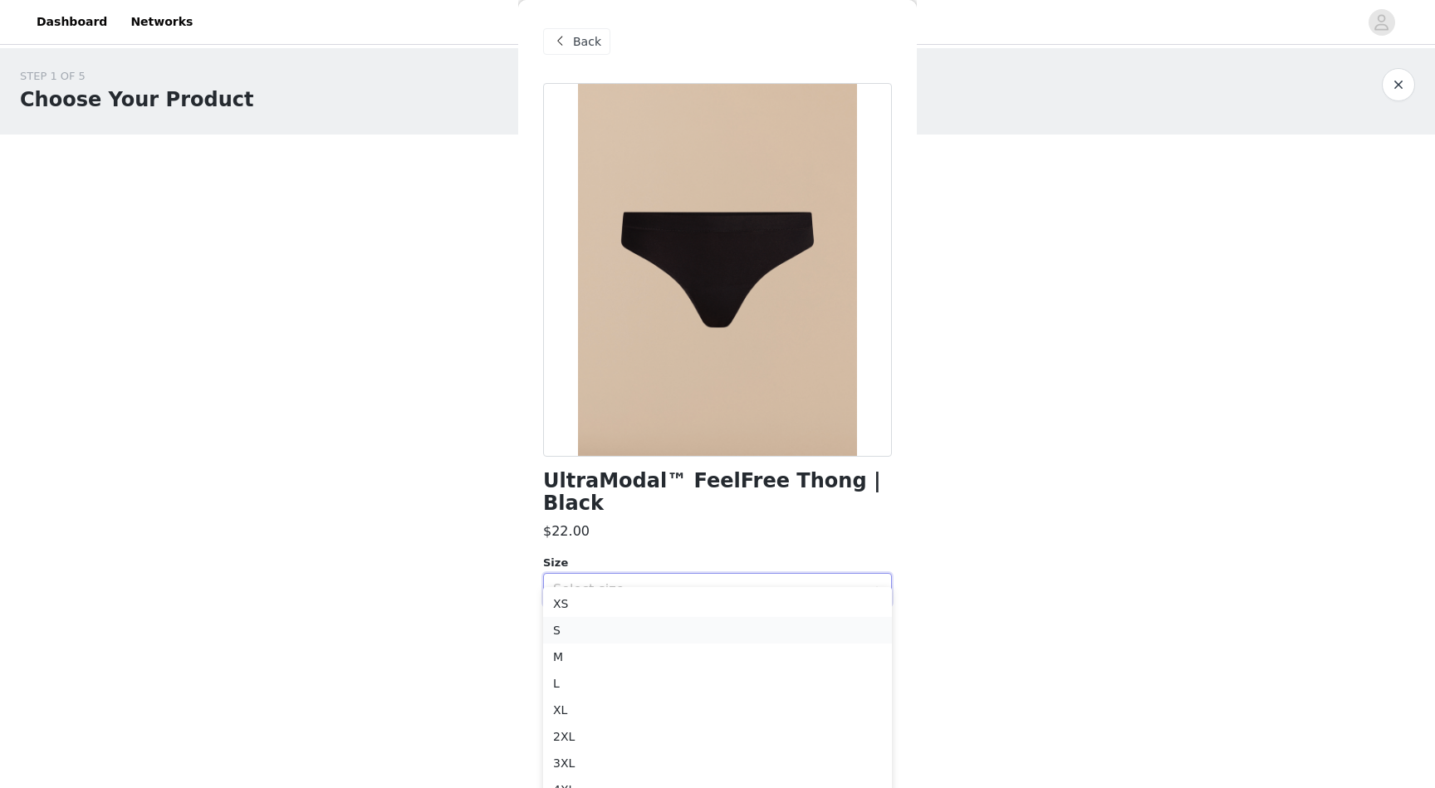
click at [609, 634] on li "S" at bounding box center [717, 630] width 349 height 27
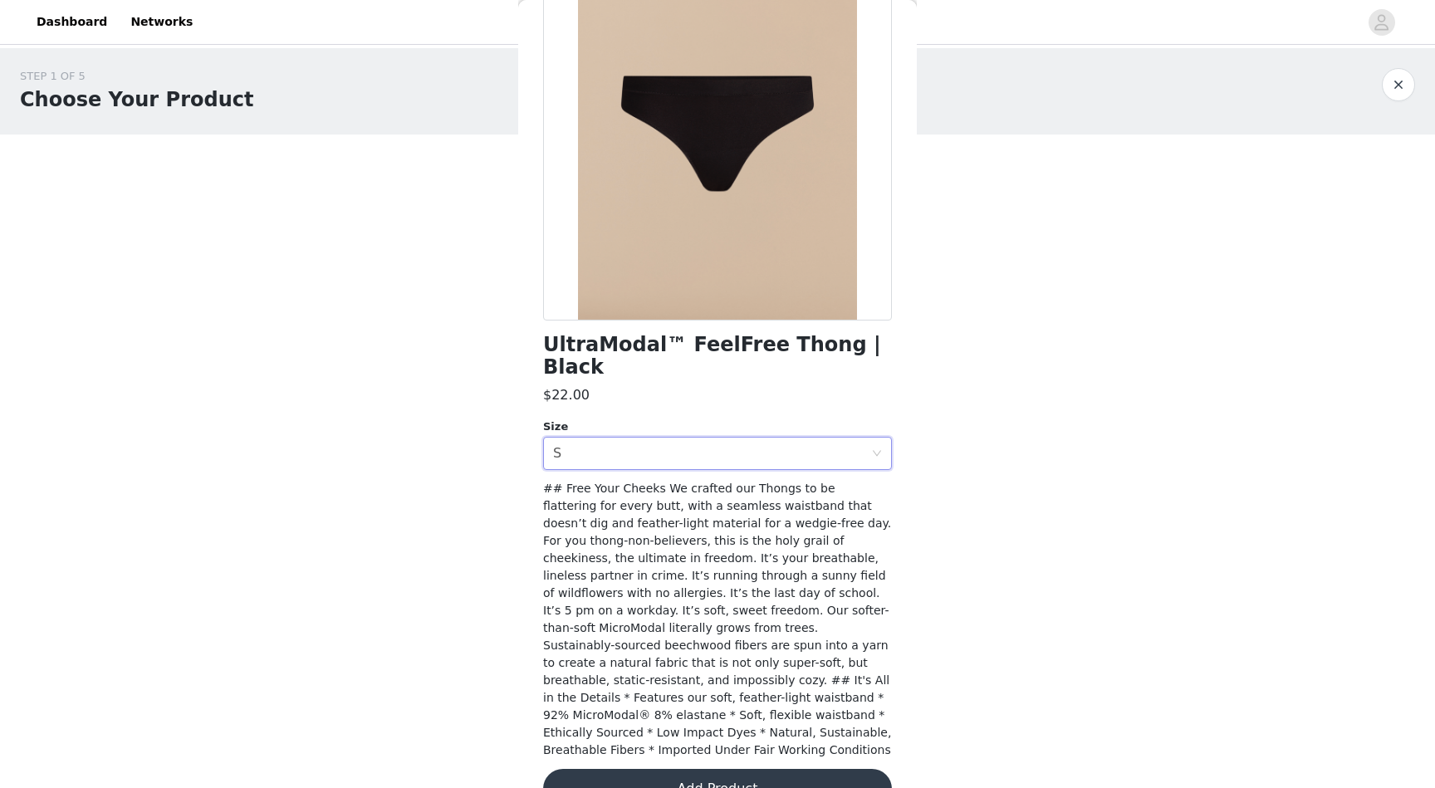
scroll to position [130, 0]
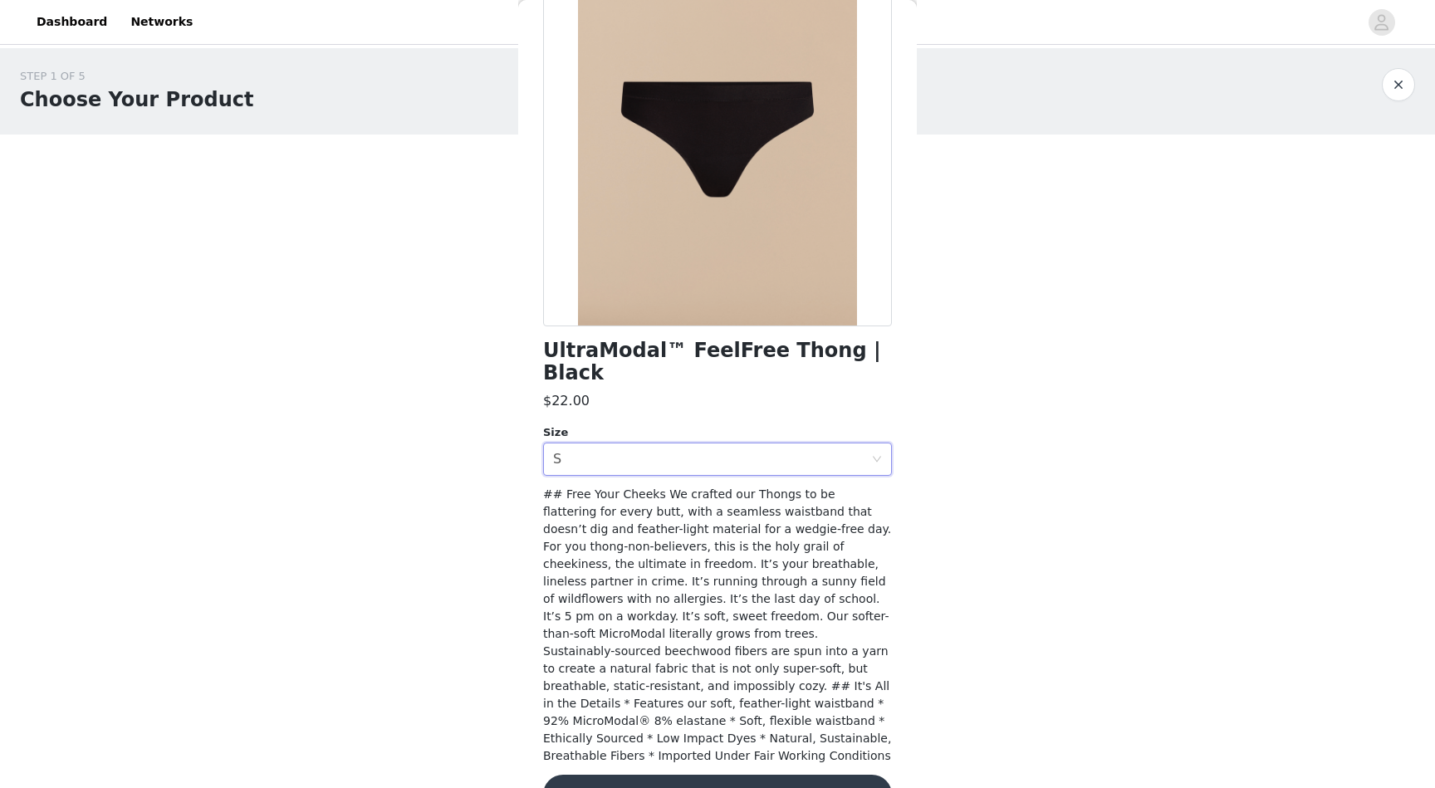
click at [737, 775] on button "Add Product" at bounding box center [717, 795] width 349 height 40
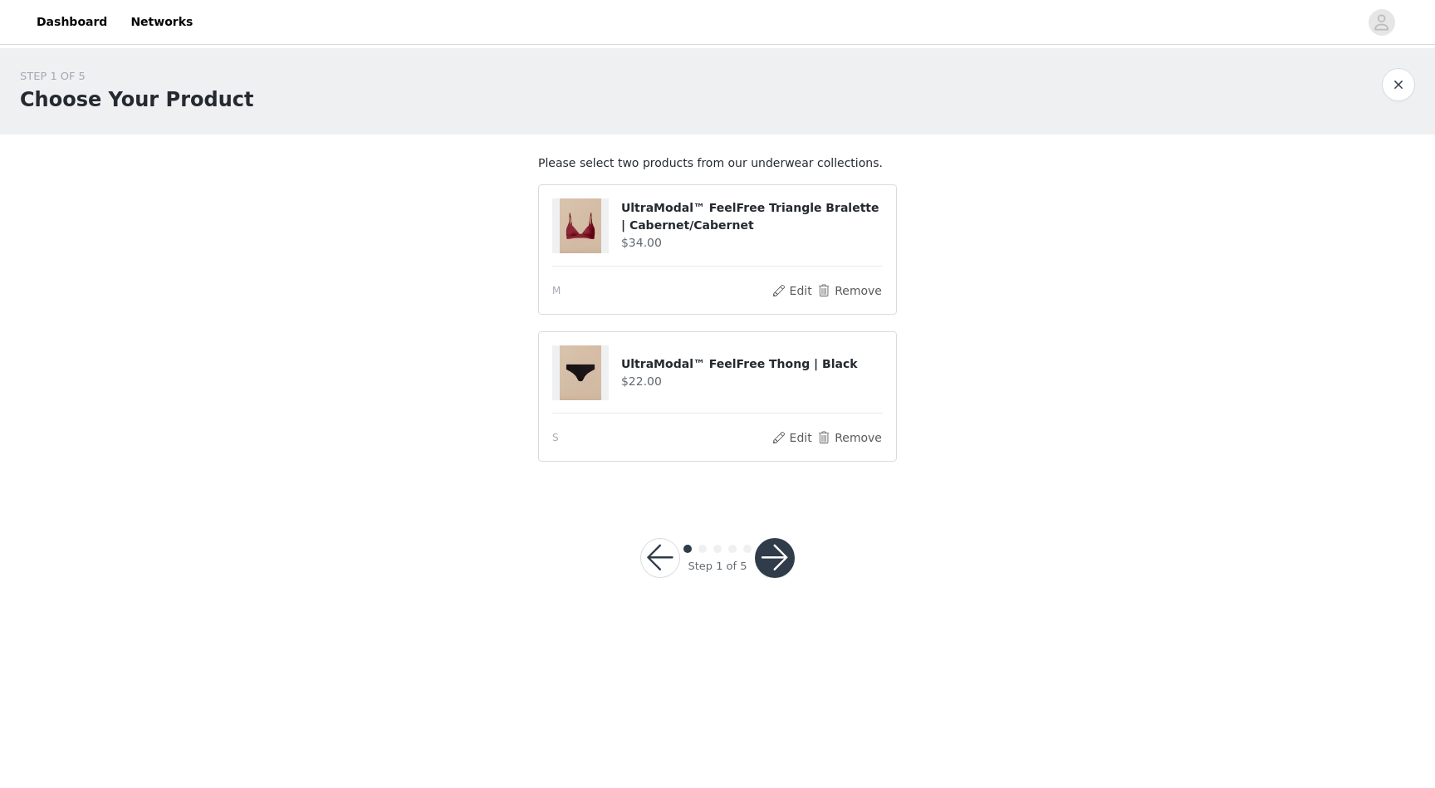
click at [768, 566] on button "button" at bounding box center [775, 558] width 40 height 40
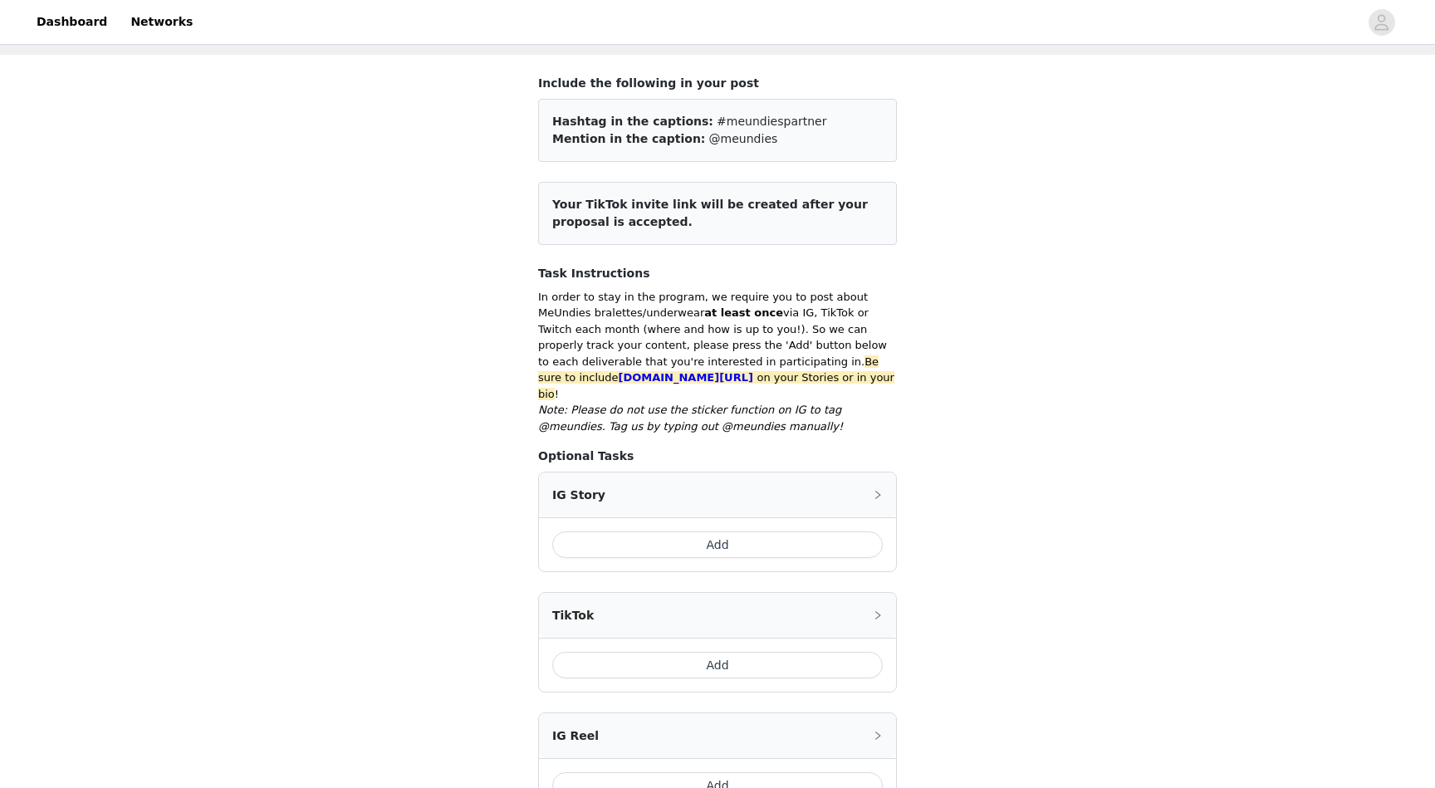
scroll to position [78, 0]
click at [712, 533] on button "Add" at bounding box center [717, 546] width 331 height 27
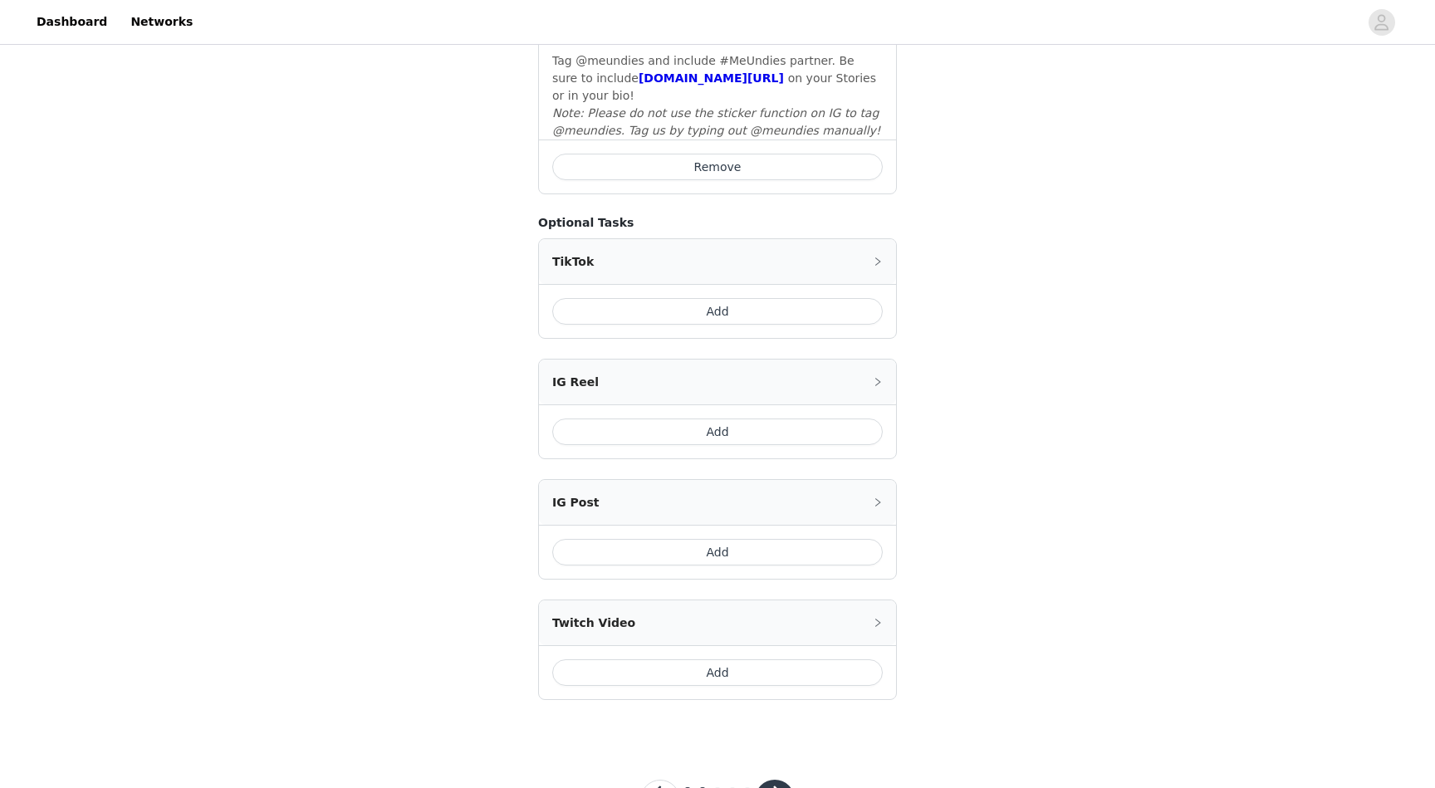
scroll to position [662, 0]
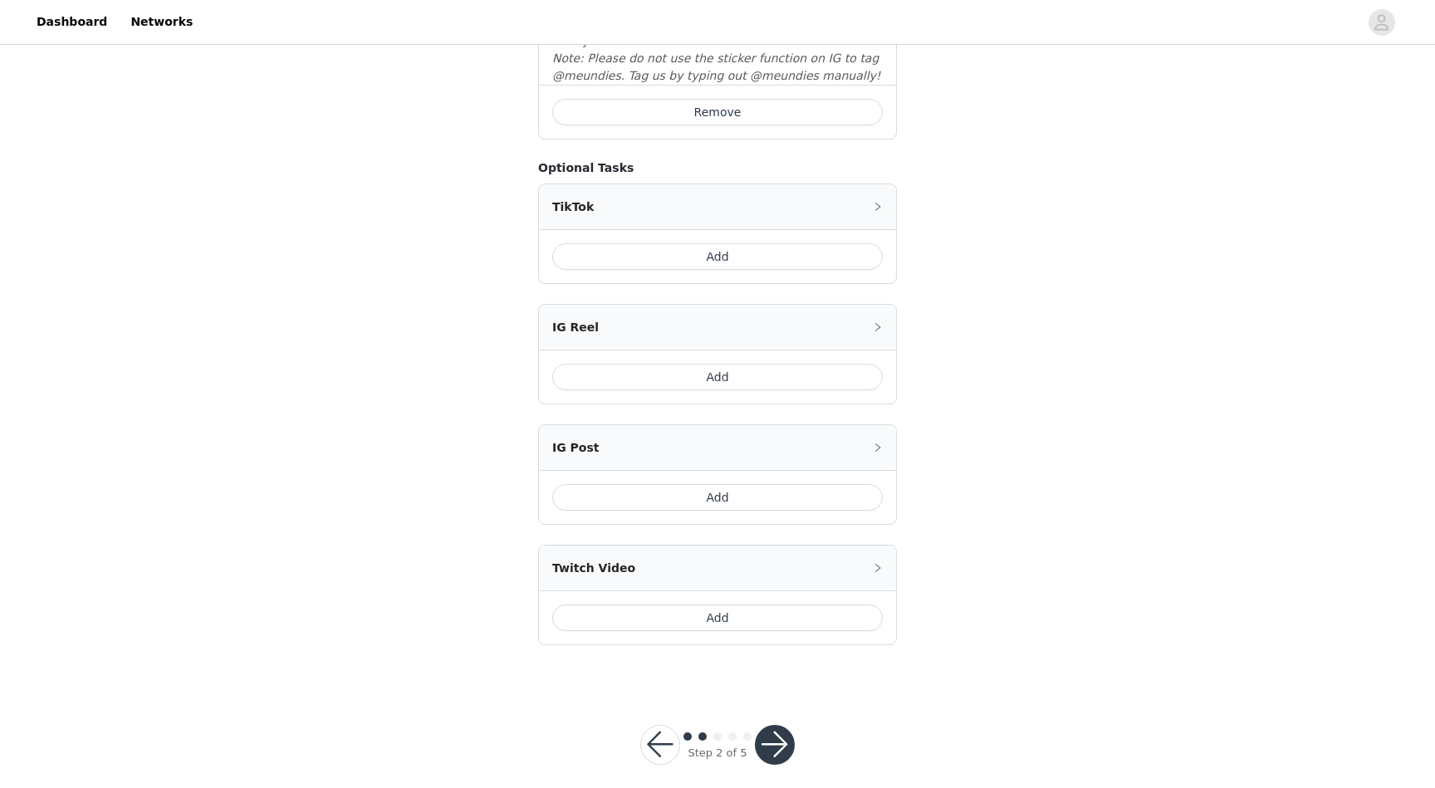
click at [777, 732] on button "button" at bounding box center [775, 745] width 40 height 40
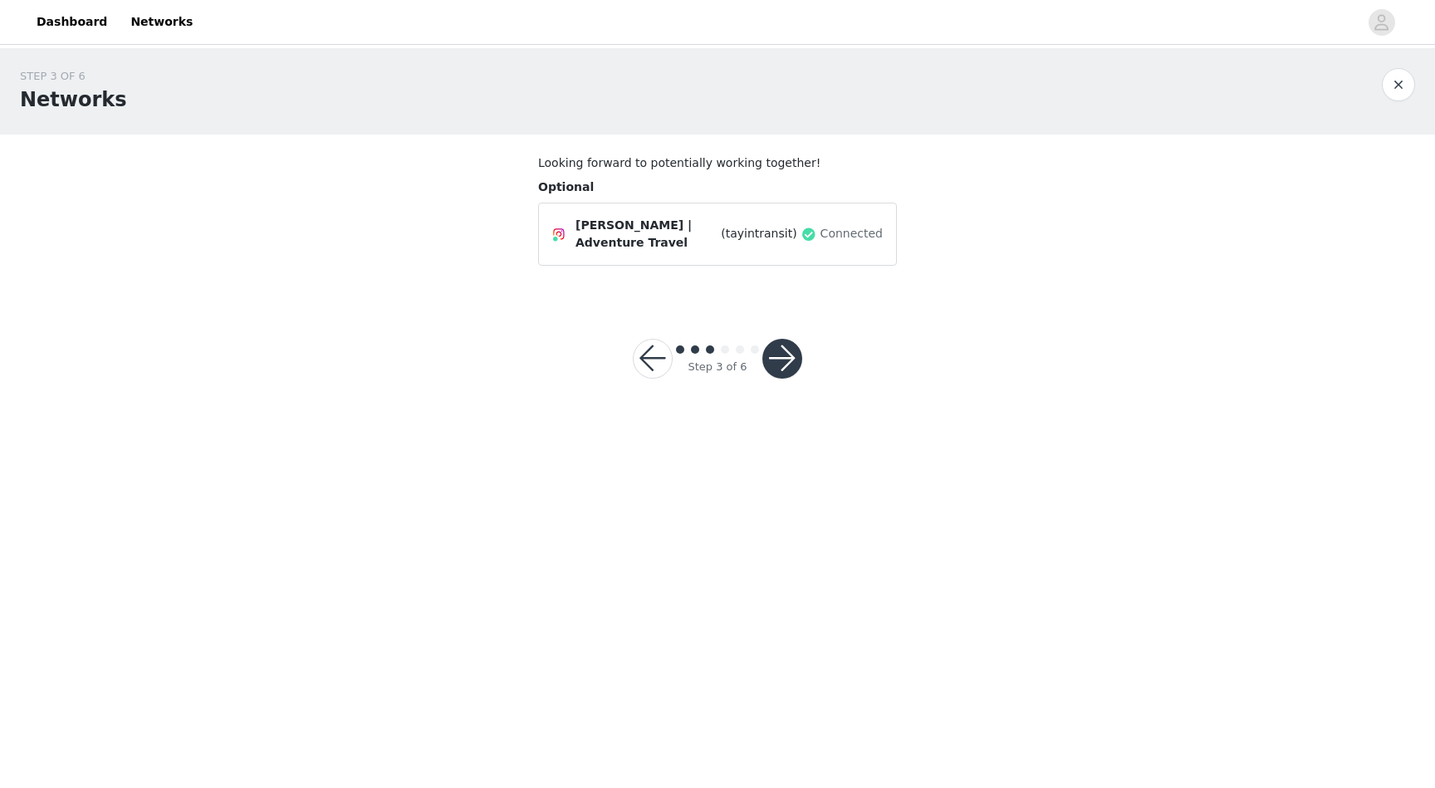
click at [785, 357] on button "button" at bounding box center [782, 359] width 40 height 40
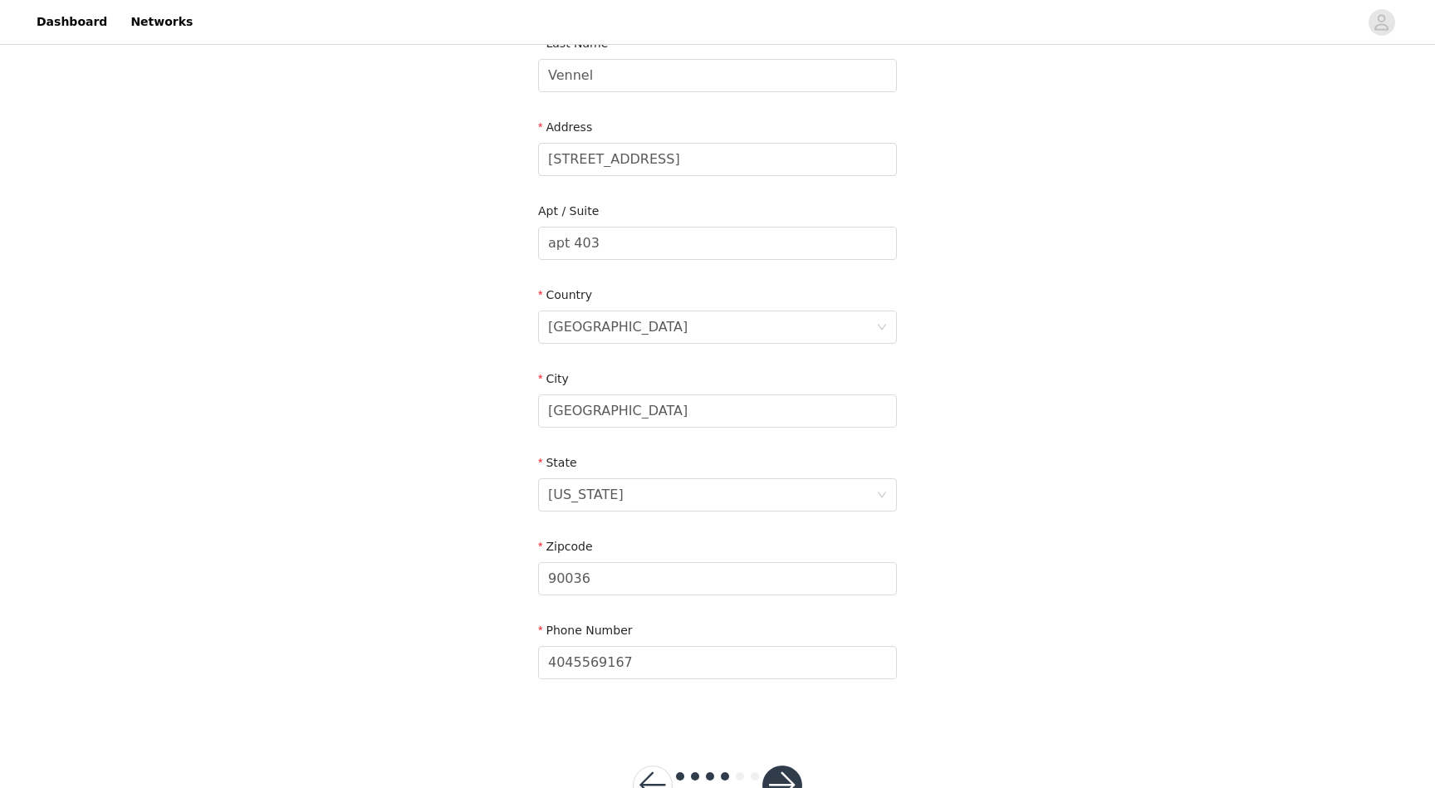
scroll to position [344, 0]
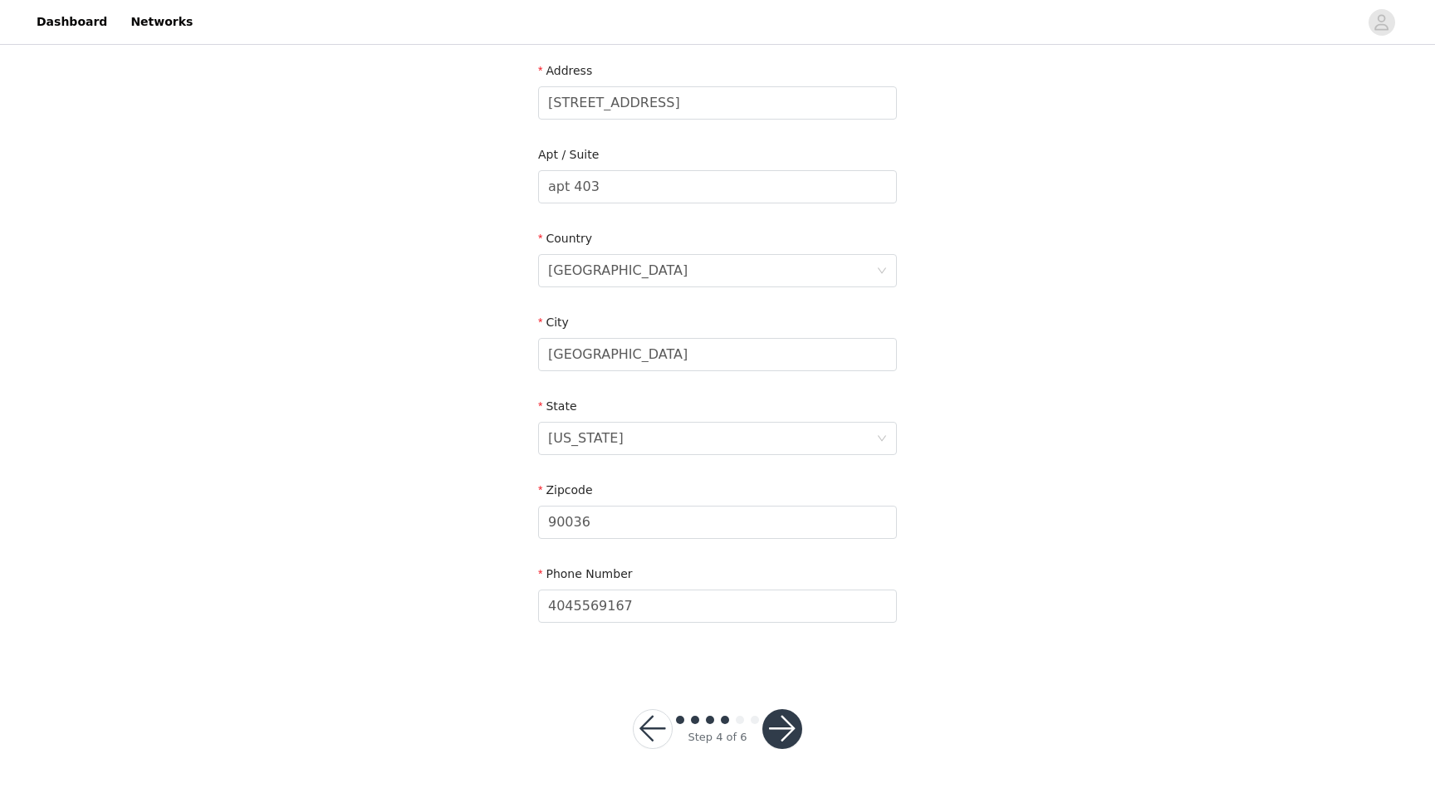
click at [777, 729] on button "button" at bounding box center [782, 729] width 40 height 40
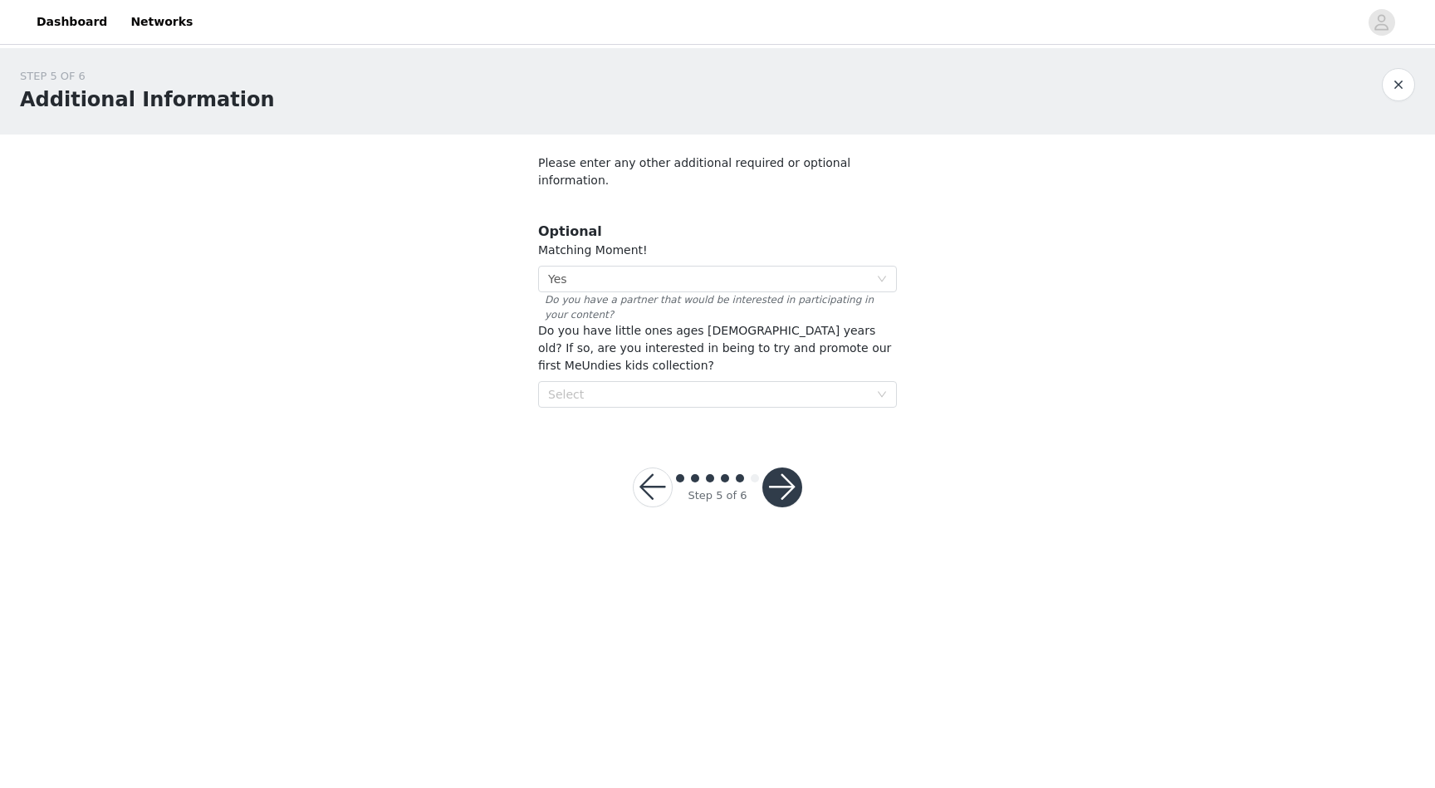
click at [781, 468] on button "button" at bounding box center [782, 488] width 40 height 40
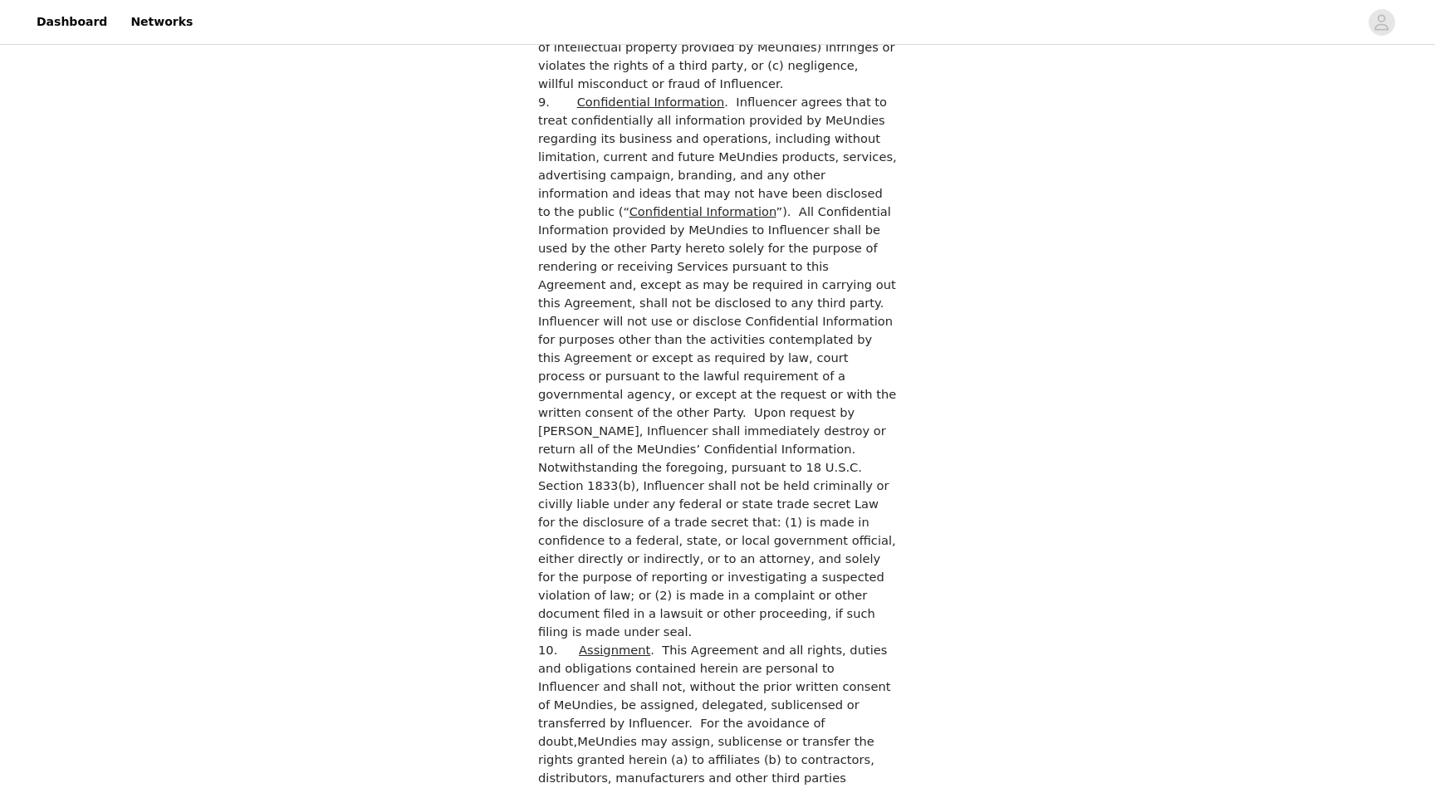
scroll to position [4570, 0]
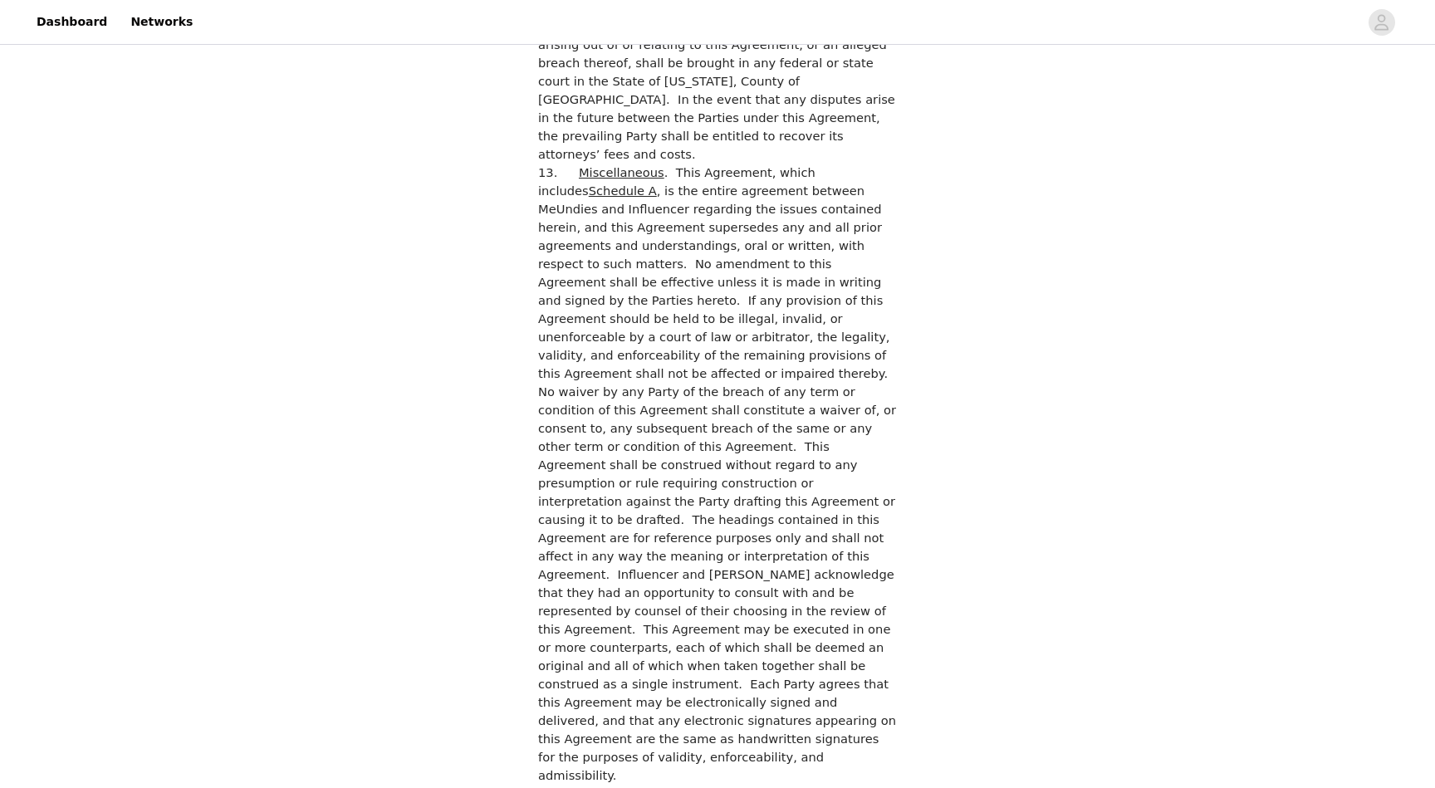
checkbox input "true"
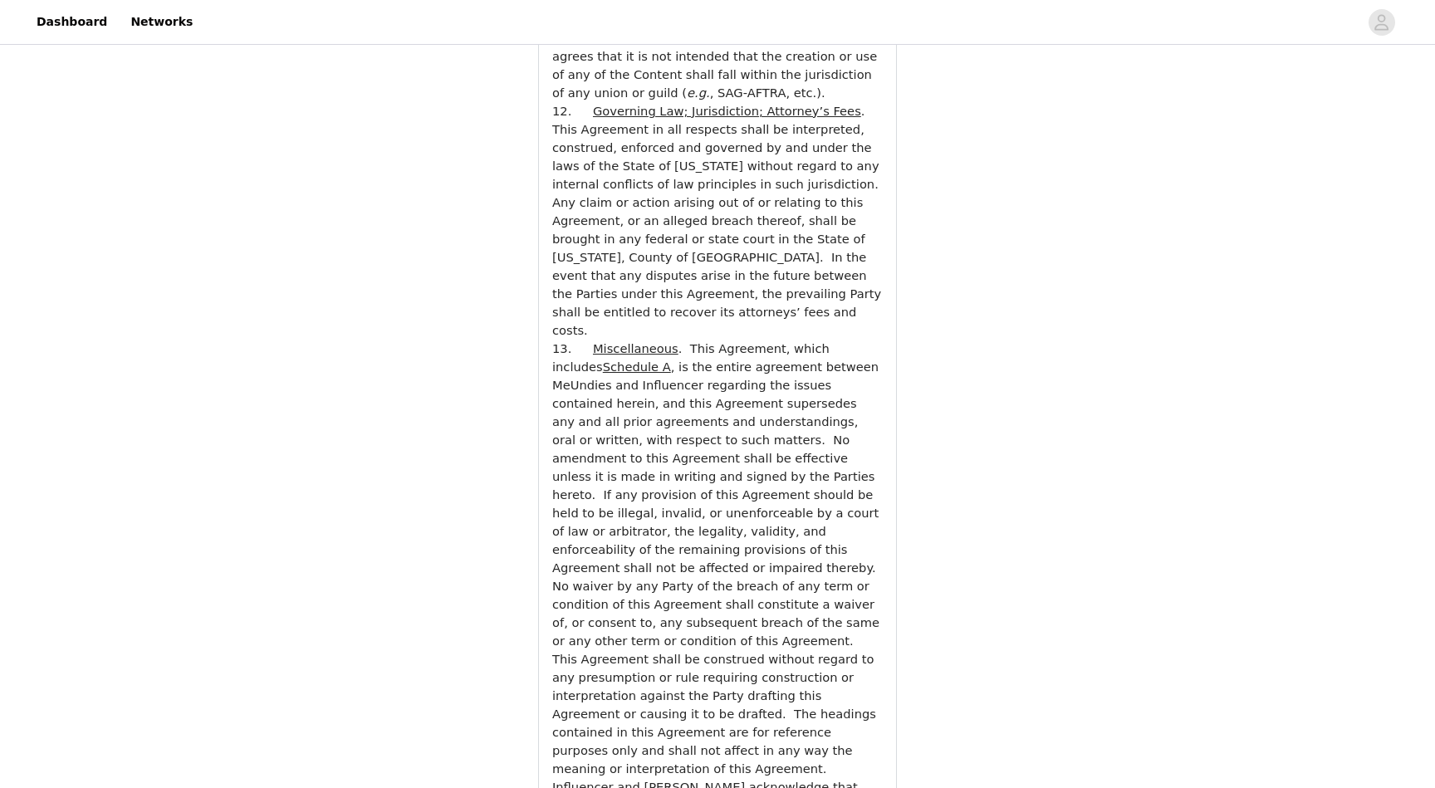
scroll to position [5967, 0]
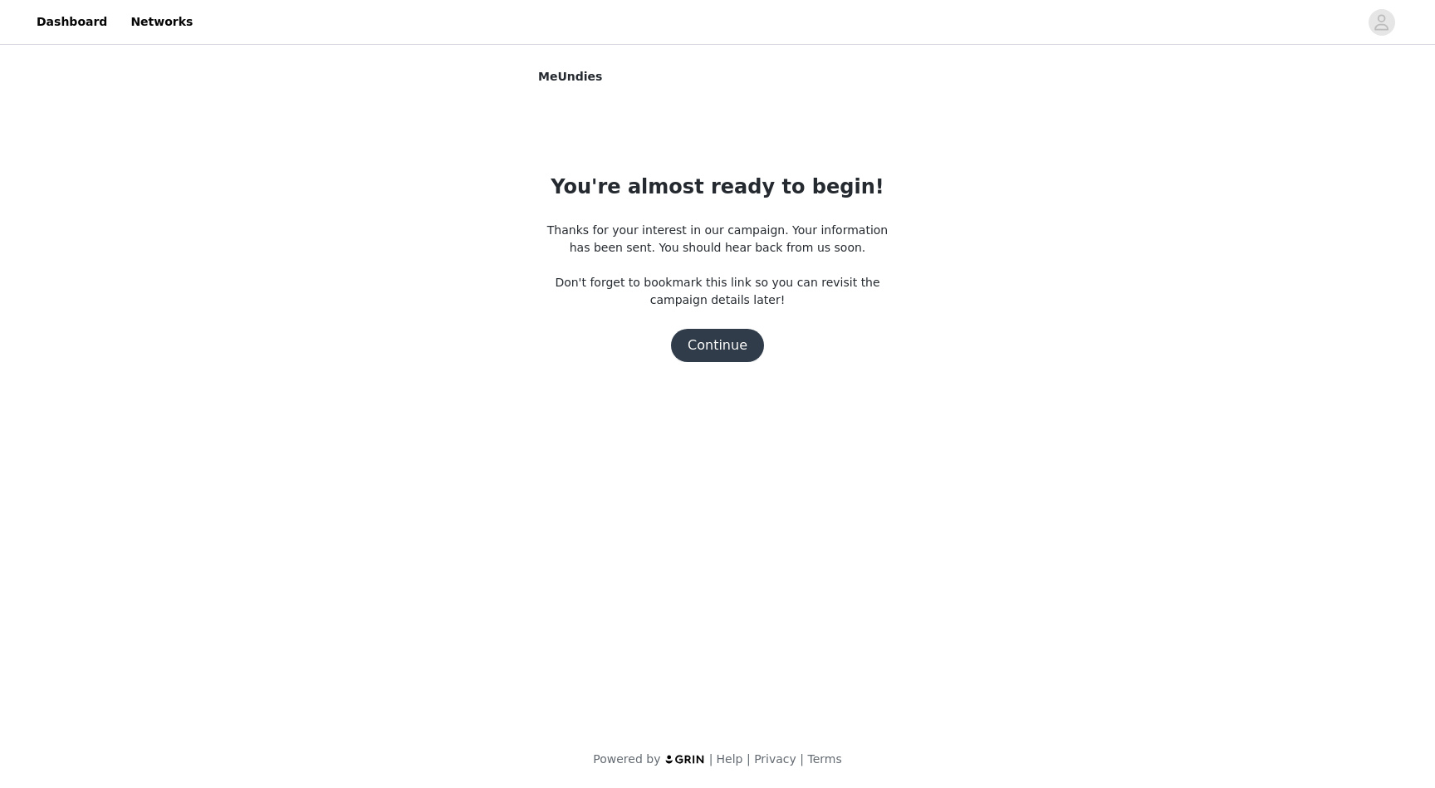
scroll to position [0, 0]
